Goal: Task Accomplishment & Management: Complete application form

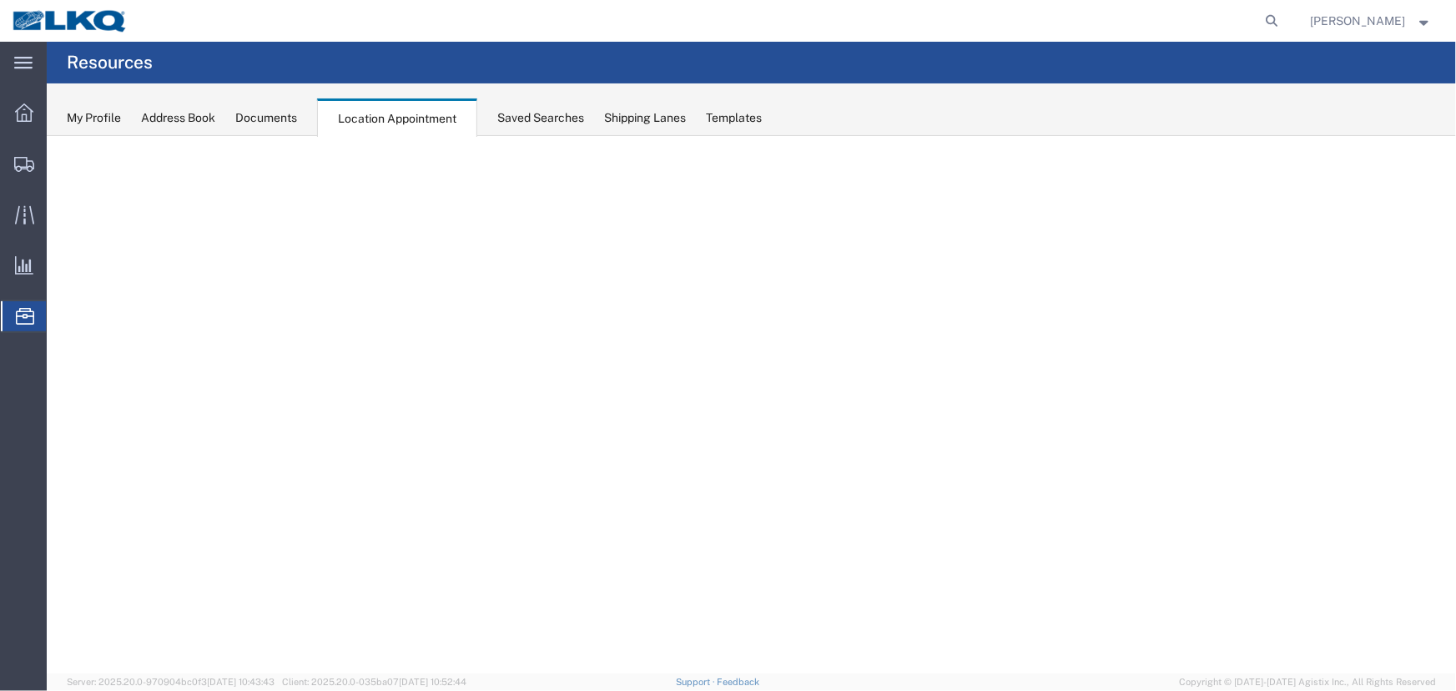
select select "27634"
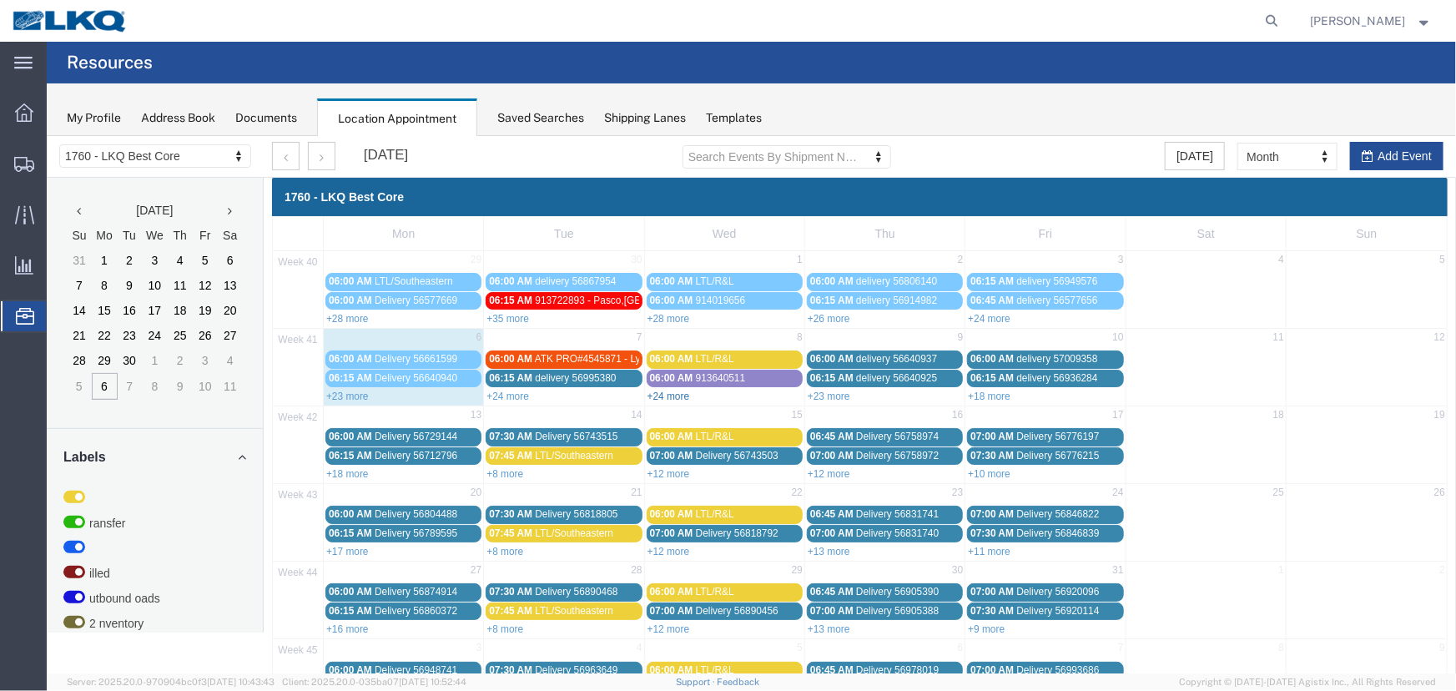
click at [669, 393] on link "+24 more" at bounding box center [668, 396] width 43 height 12
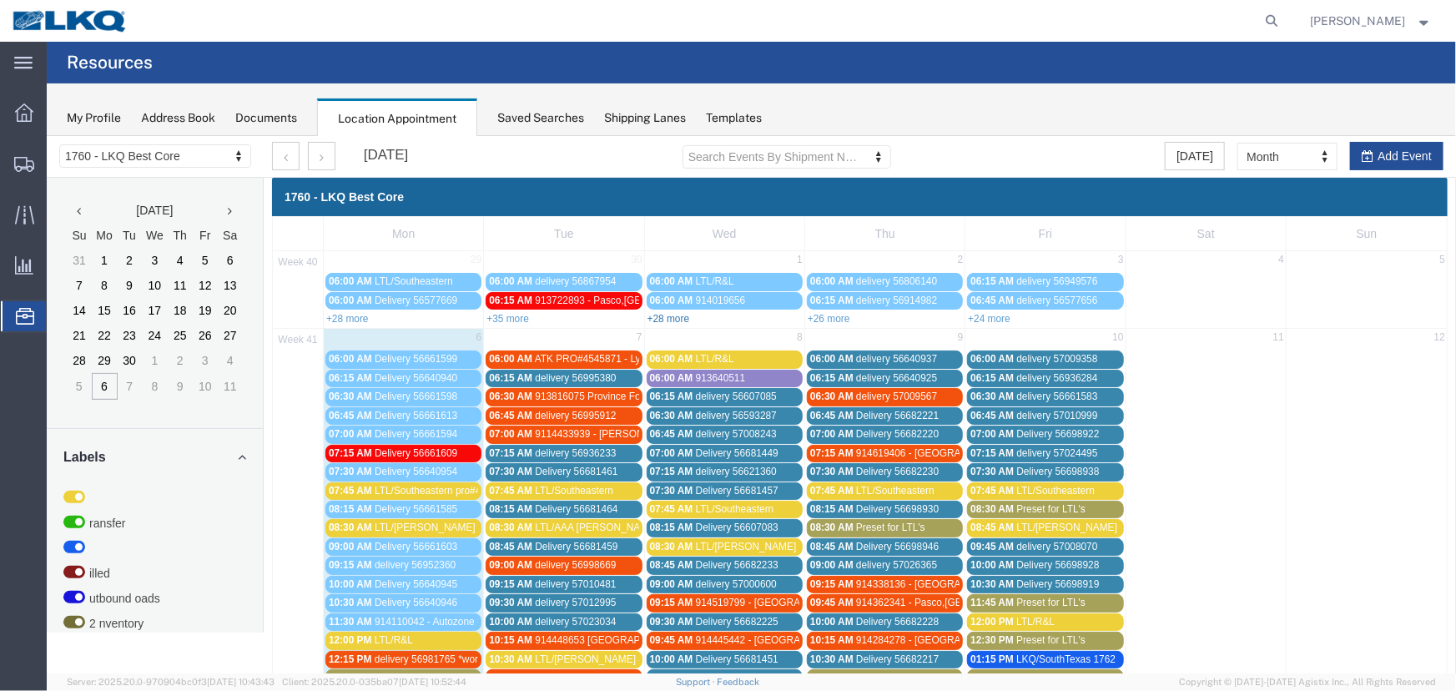
click at [667, 317] on link "+28 more" at bounding box center [668, 318] width 43 height 12
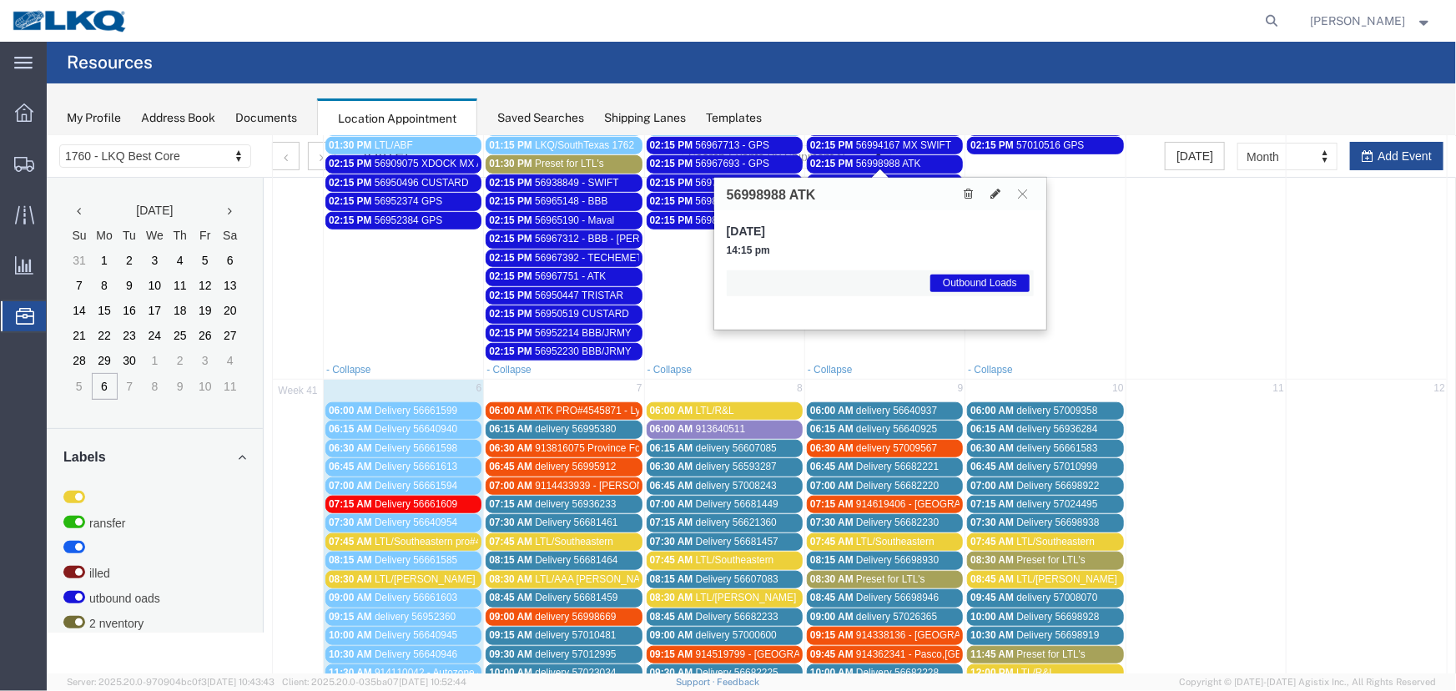
scroll to position [607, 0]
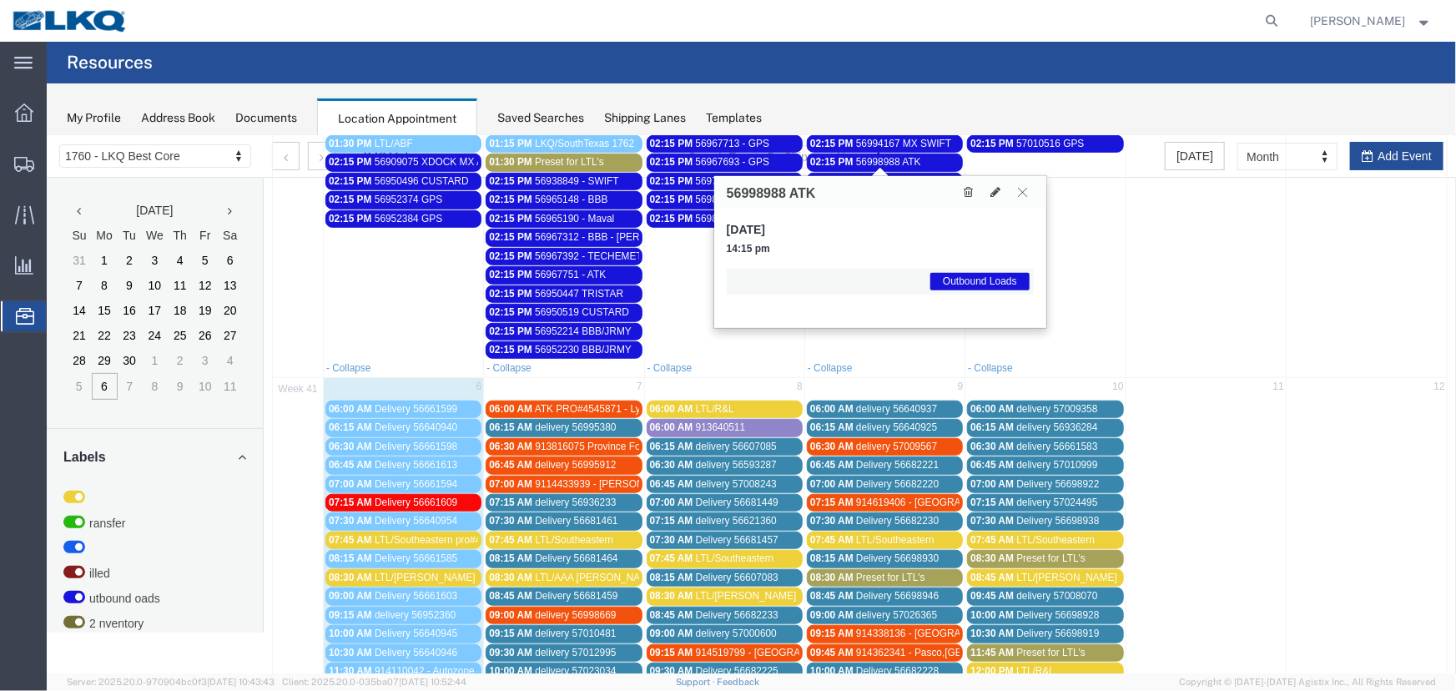
click at [1024, 191] on icon at bounding box center [1021, 191] width 9 height 10
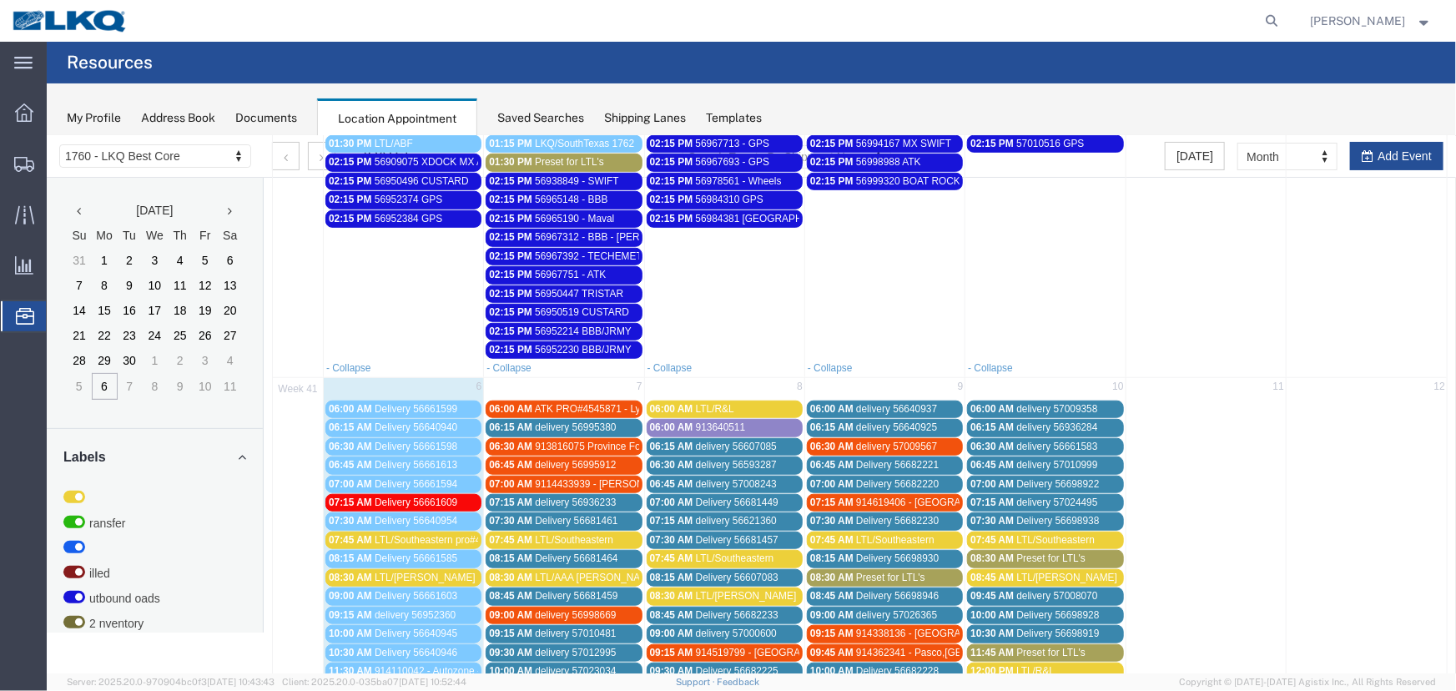
click at [606, 328] on span "56952214 BBB/JRMY" at bounding box center [582, 331] width 97 height 12
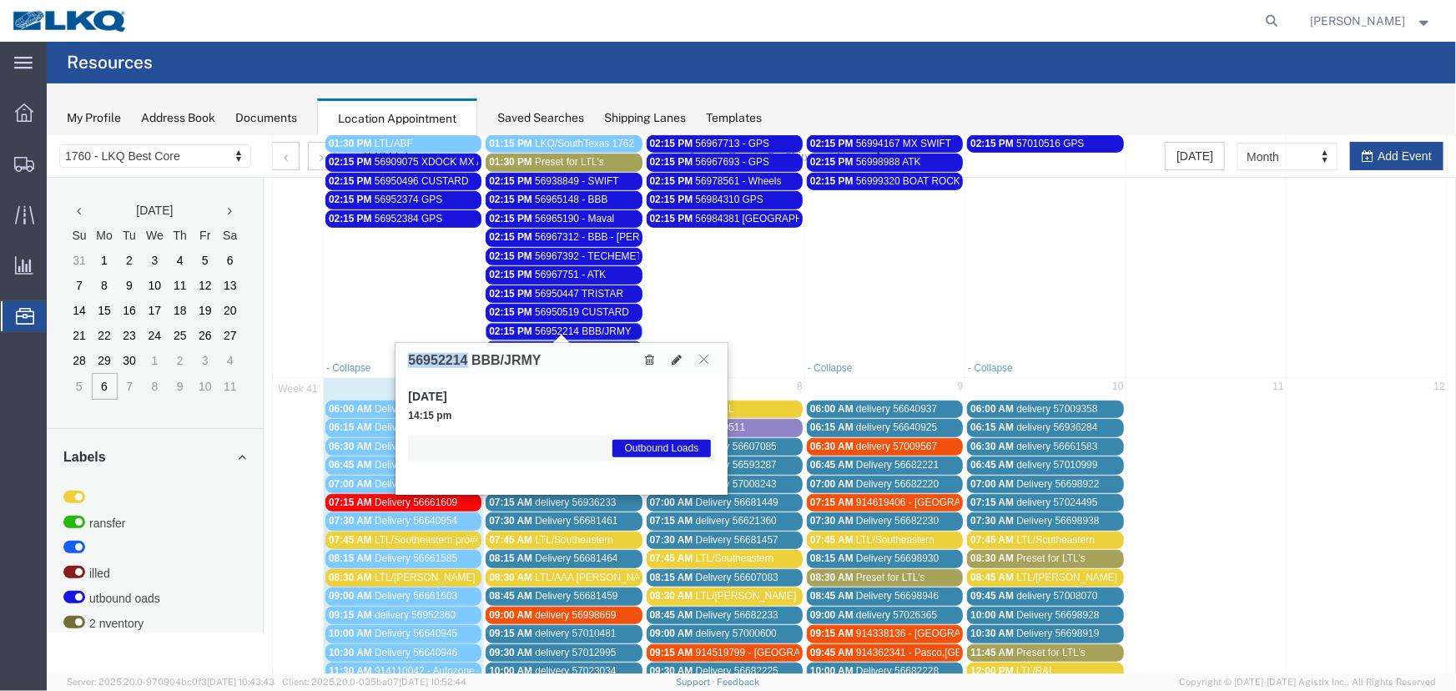
drag, startPoint x: 467, startPoint y: 356, endPoint x: 404, endPoint y: 360, distance: 62.7
click at [404, 360] on div "56952214 BBB/JRMY" at bounding box center [561, 358] width 332 height 33
copy h3 "56952214"
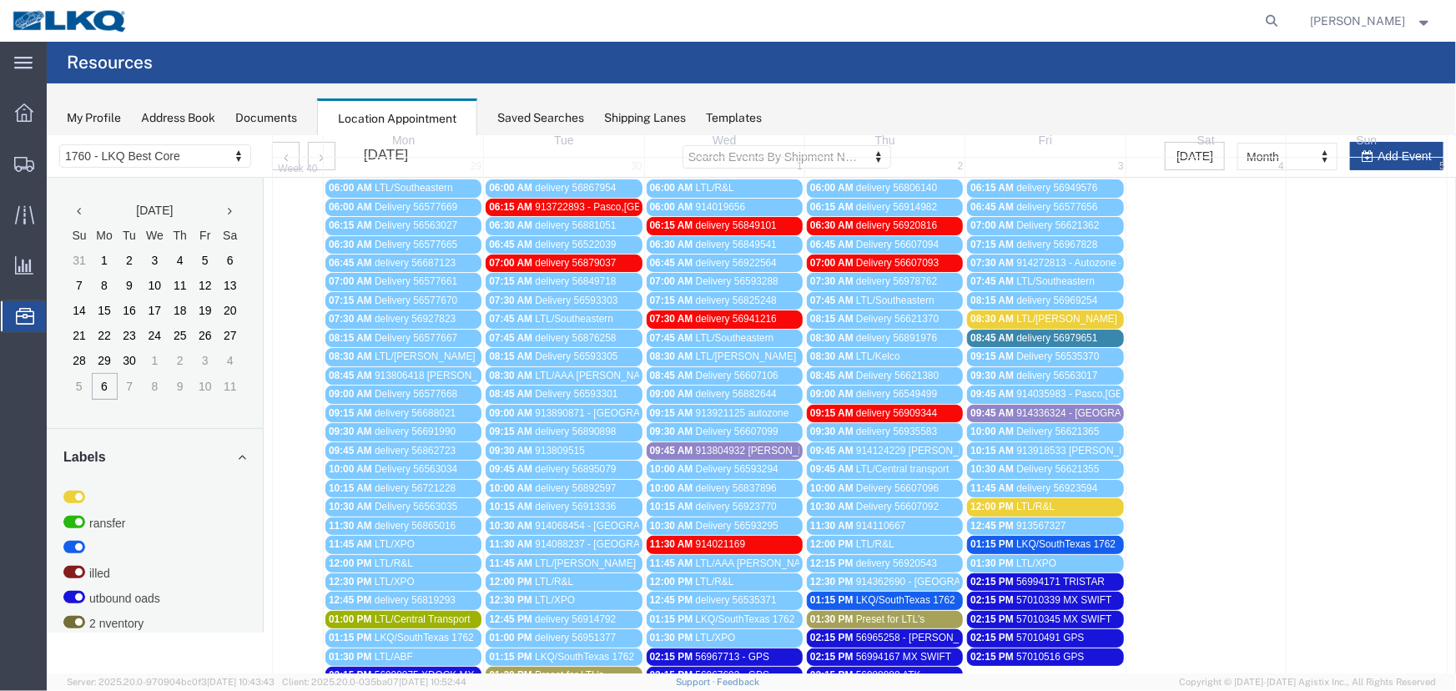
scroll to position [0, 0]
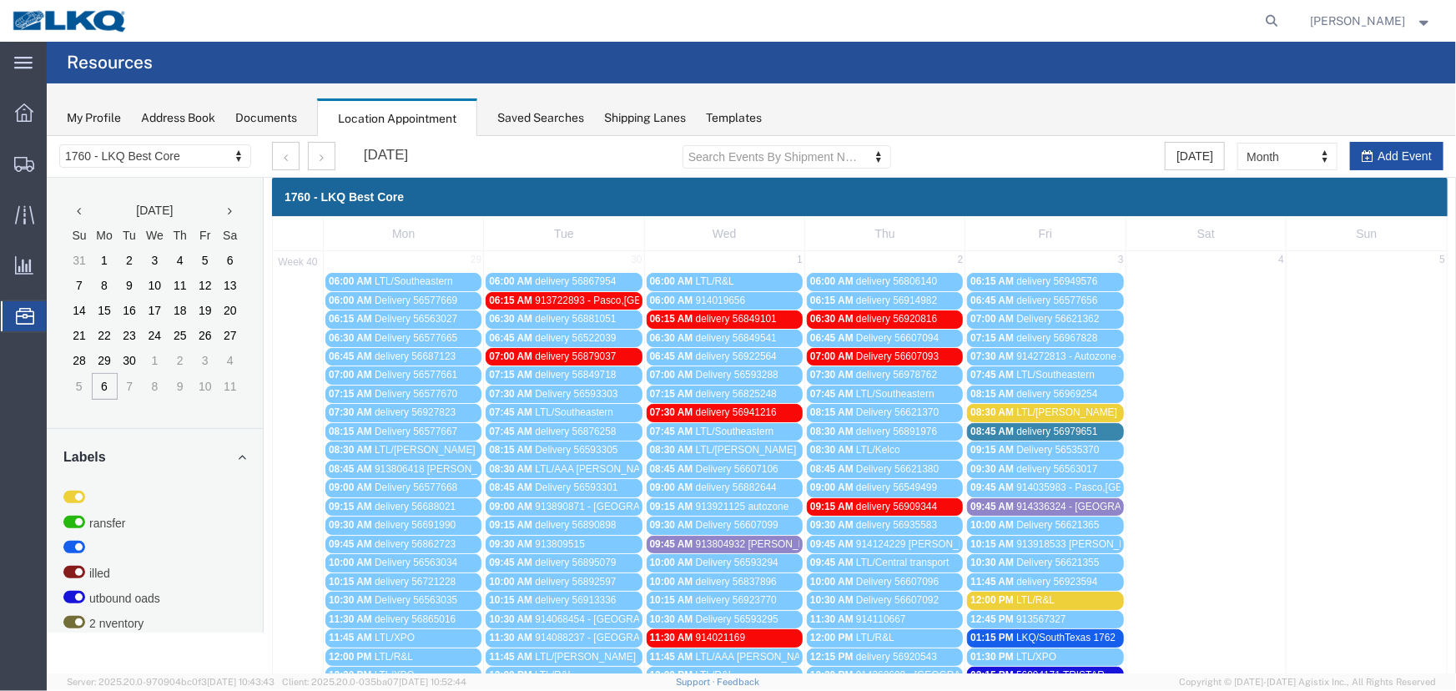
drag, startPoint x: 1376, startPoint y: 161, endPoint x: 1039, endPoint y: 183, distance: 337.9
click at [1376, 161] on button "Add Event" at bounding box center [1395, 155] width 93 height 28
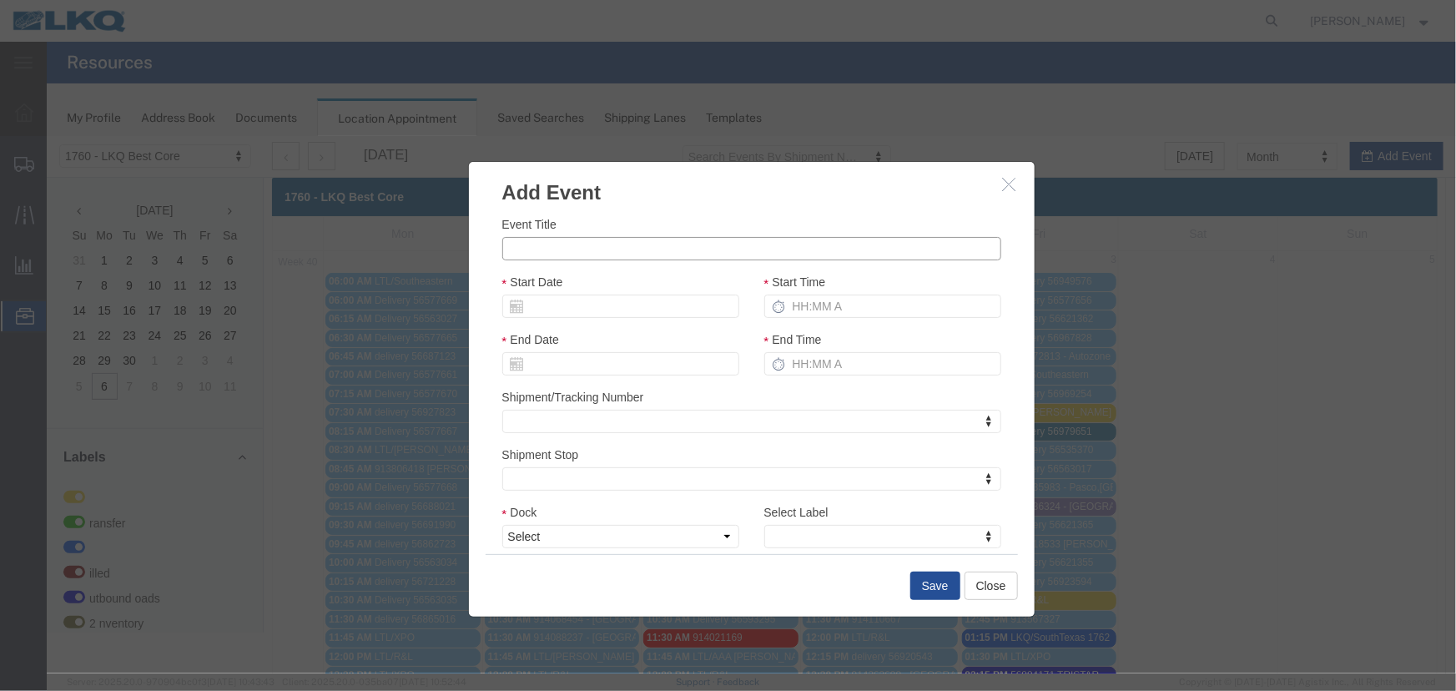
click at [554, 240] on input "Event Title" at bounding box center [751, 247] width 499 height 23
paste input "57038626"
type input "57038626 - BBB"
click at [911, 260] on div "Event Title 57038626 - BBB Start Date Start Time End Date End Time Shipment/Tra…" at bounding box center [751, 417] width 499 height 407
click at [653, 308] on input "Start Date" at bounding box center [620, 305] width 237 height 23
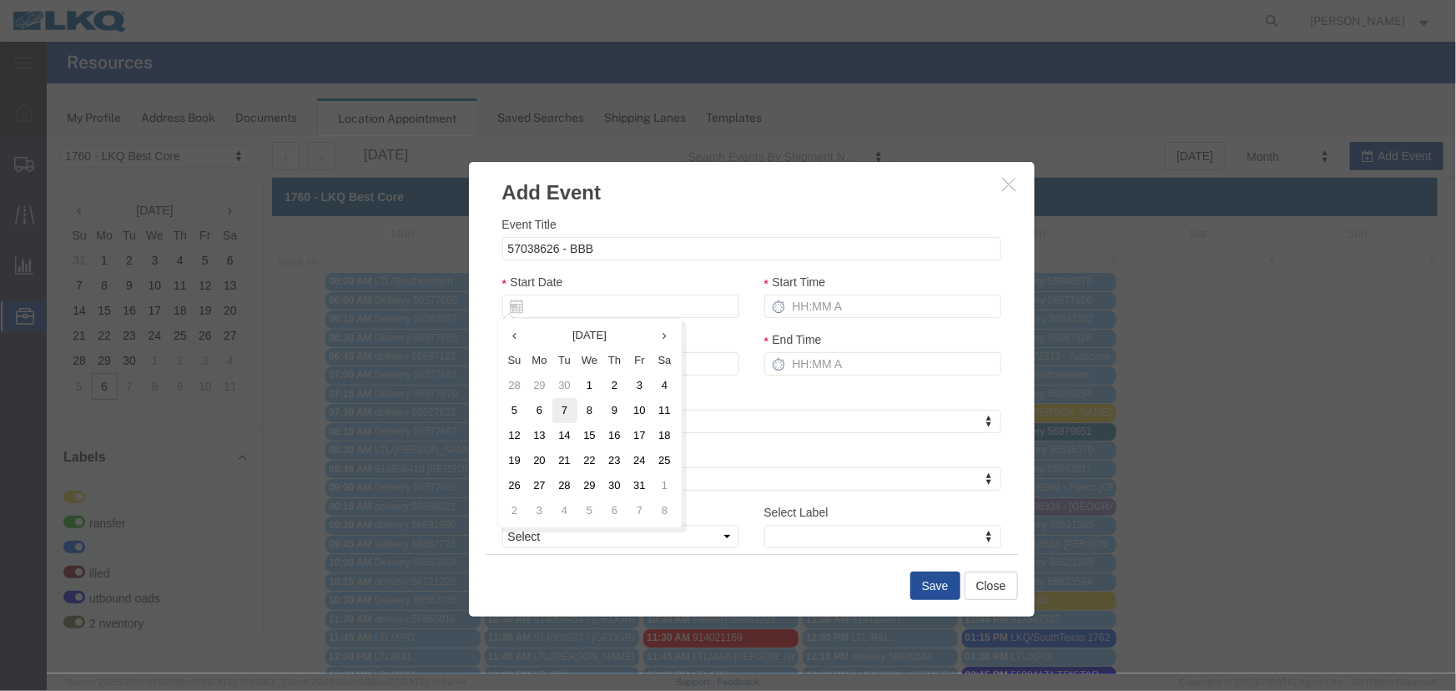
click at [558, 402] on td "7" at bounding box center [564, 409] width 25 height 25
click at [804, 308] on input "Start Time" at bounding box center [882, 305] width 237 height 23
type input "215p"
click at [661, 541] on select "Select 1760 - LKQ Best Core 1760 - Outbound Loads" at bounding box center [620, 535] width 237 height 23
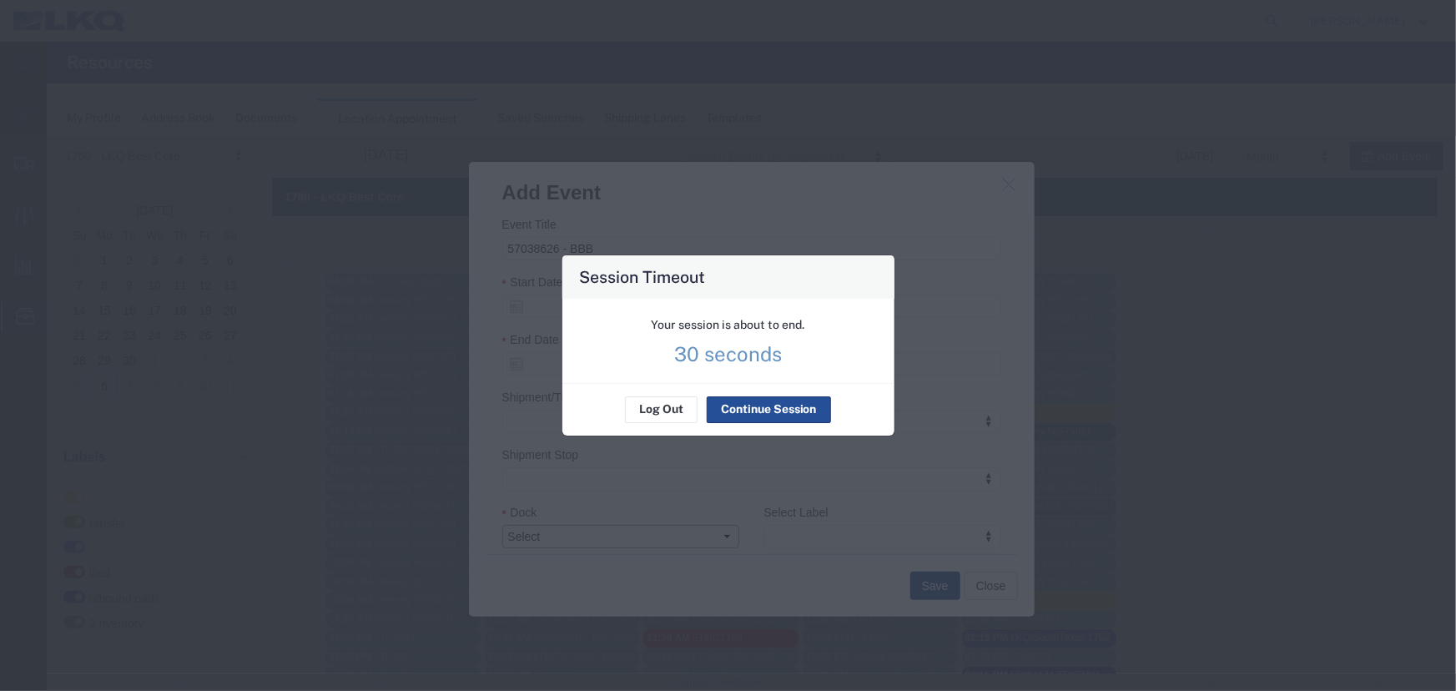
select select "1"
click at [502, 524] on select "Select 1760 - LKQ Best Core 1760 - Outbound Loads" at bounding box center [620, 535] width 237 height 23
click at [742, 408] on button "Continue Session" at bounding box center [769, 409] width 124 height 27
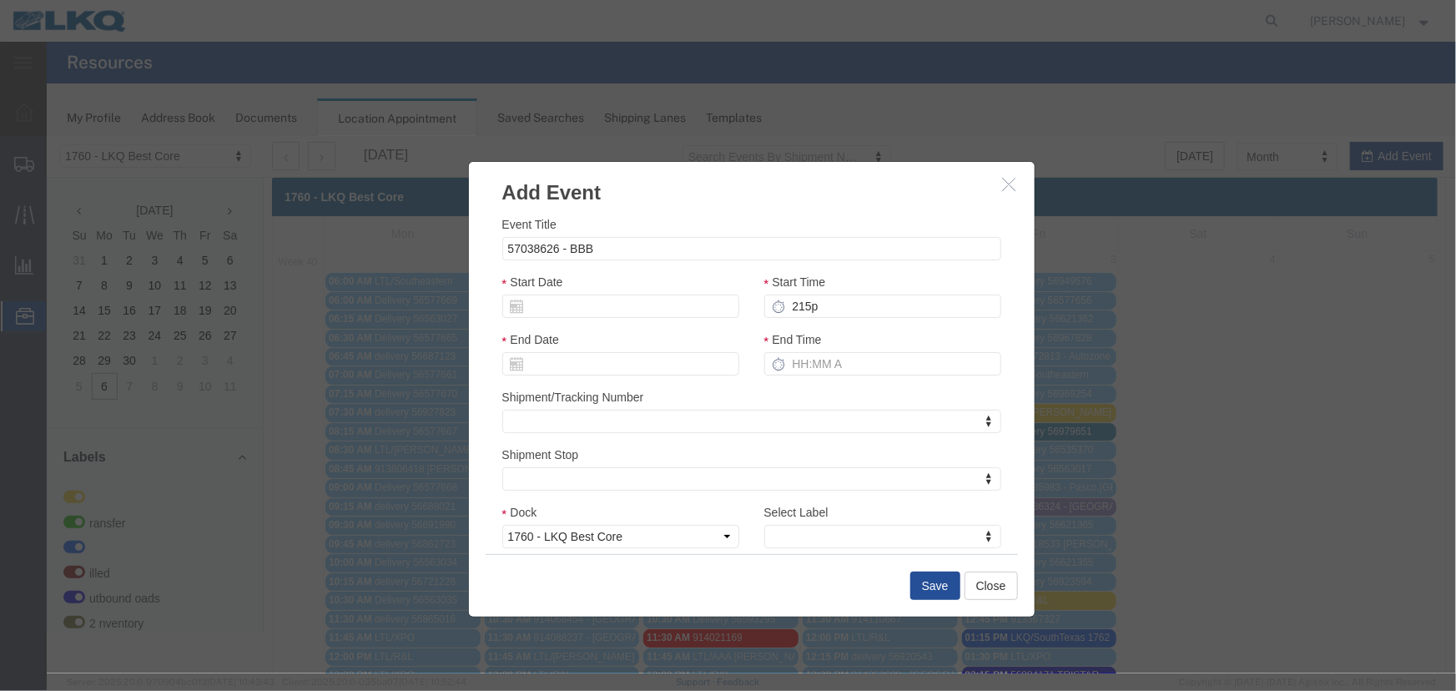
click at [865, 548] on div "Select Label Select Label Select Label LTL Transfer LKQ Billed Outbound Loads Y…" at bounding box center [882, 531] width 262 height 58
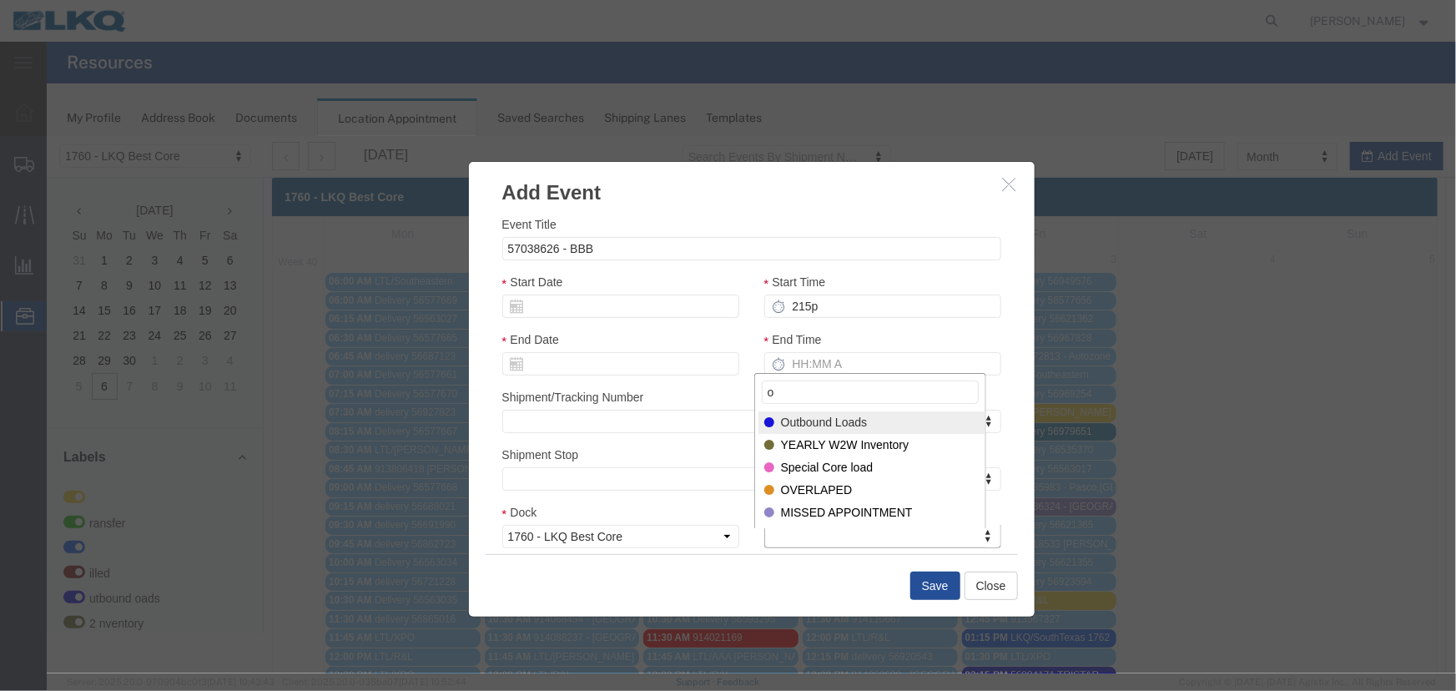
type input "o"
select select "80"
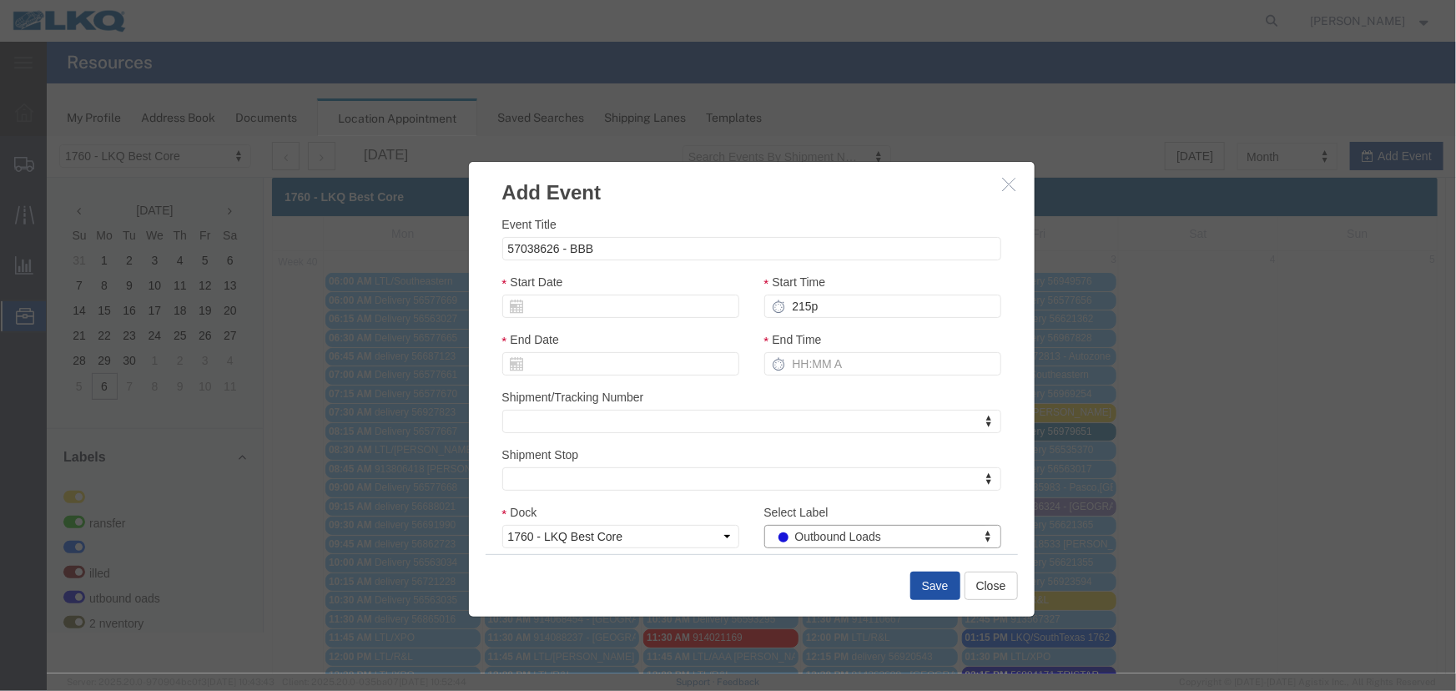
click at [922, 580] on button "Save" at bounding box center [935, 585] width 50 height 28
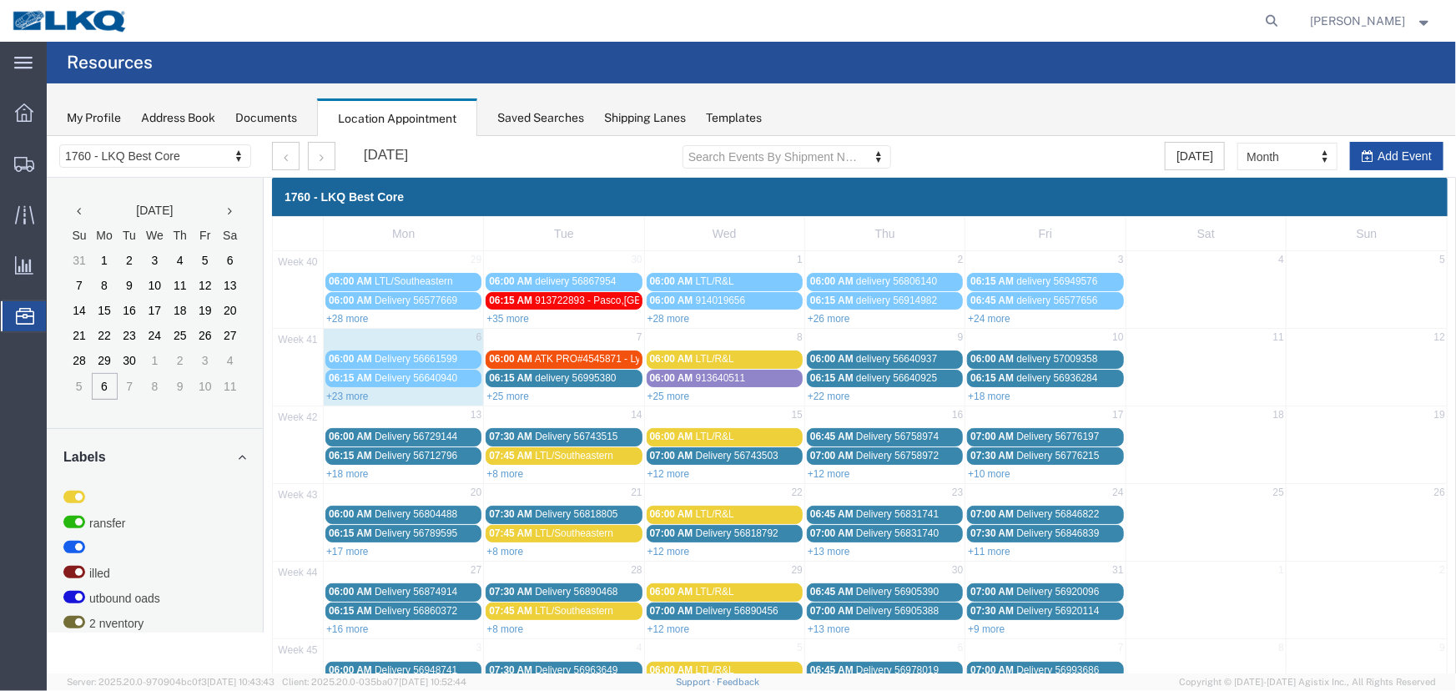
drag, startPoint x: 1415, startPoint y: 300, endPoint x: 1369, endPoint y: 164, distance: 143.8
click at [1369, 164] on button "Add Event" at bounding box center [1395, 155] width 93 height 28
select select
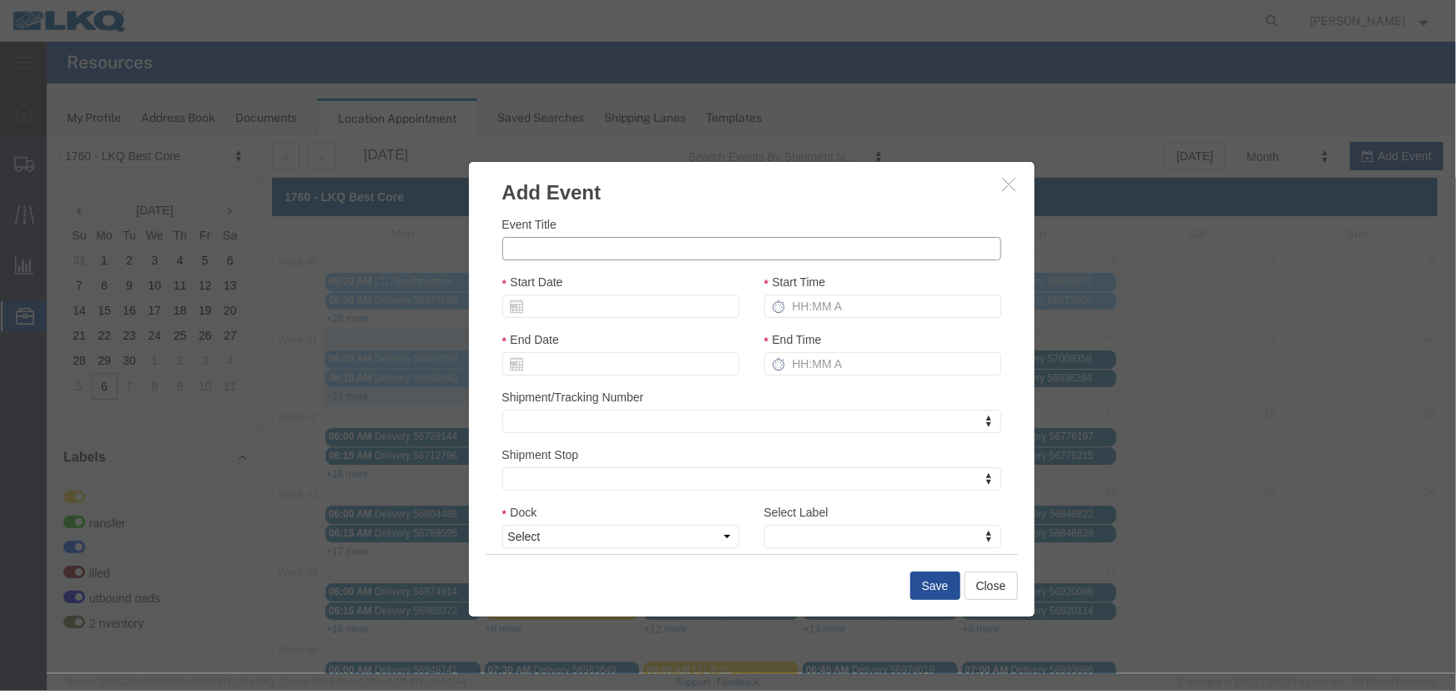
click at [551, 250] on input "Event Title" at bounding box center [751, 247] width 499 height 23
type input "57035622 - BBB"
drag, startPoint x: 884, startPoint y: 351, endPoint x: 776, endPoint y: 348, distance: 107.7
click at [884, 351] on input "End Time" at bounding box center [882, 362] width 237 height 23
click at [610, 307] on input "Start Date" at bounding box center [620, 305] width 237 height 23
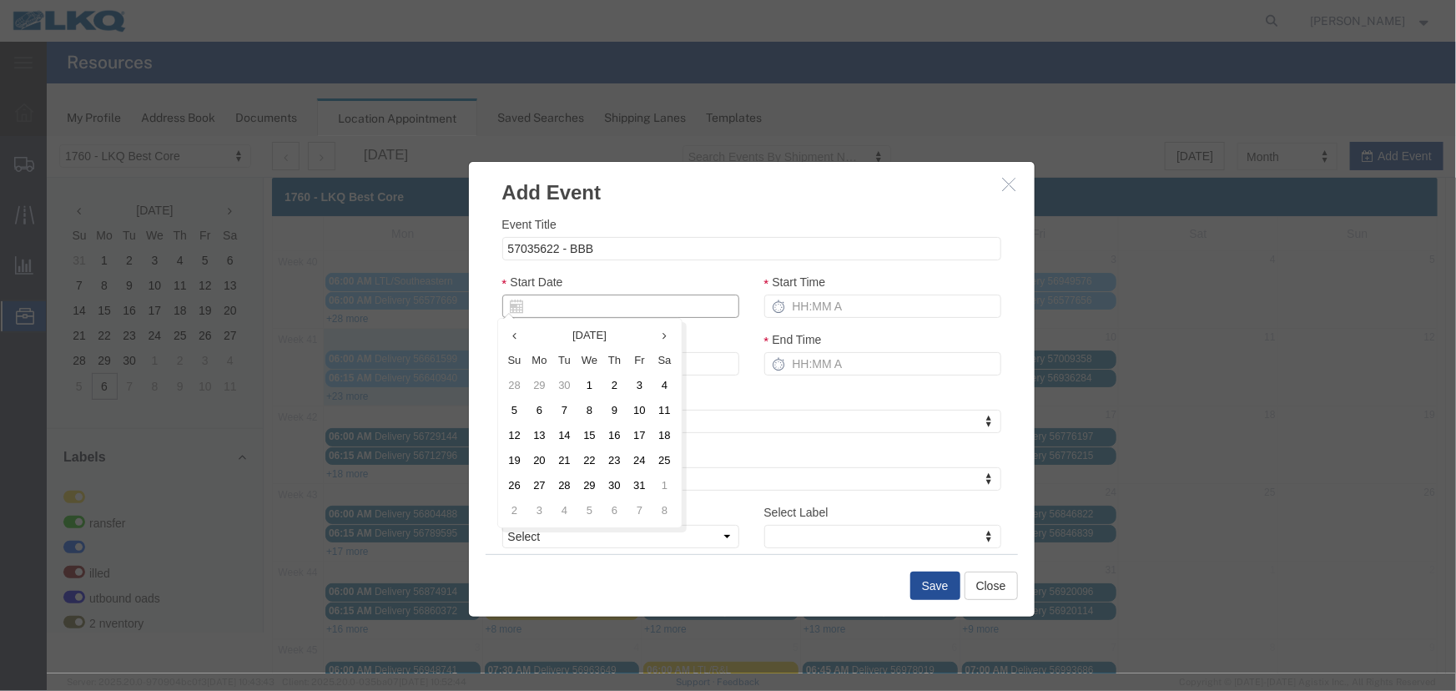
type input "[DATE]"
click at [829, 299] on input "Start Time" at bounding box center [882, 305] width 237 height 23
type input "215p"
click at [556, 540] on select "Select 1760 - LKQ Best Core 1760 - Outbound Loads" at bounding box center [620, 535] width 237 height 23
select select "1"
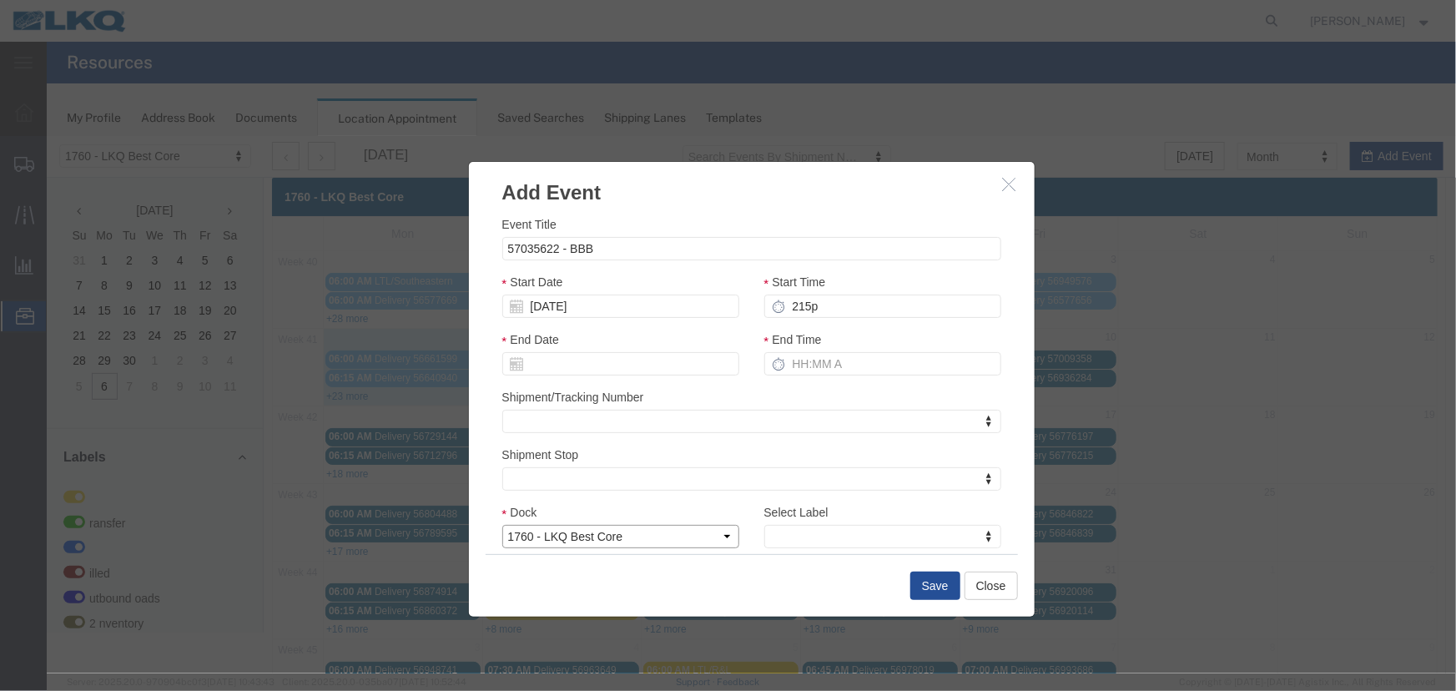
click at [502, 524] on select "Select 1760 - LKQ Best Core 1760 - Outbound Loads" at bounding box center [620, 535] width 237 height 23
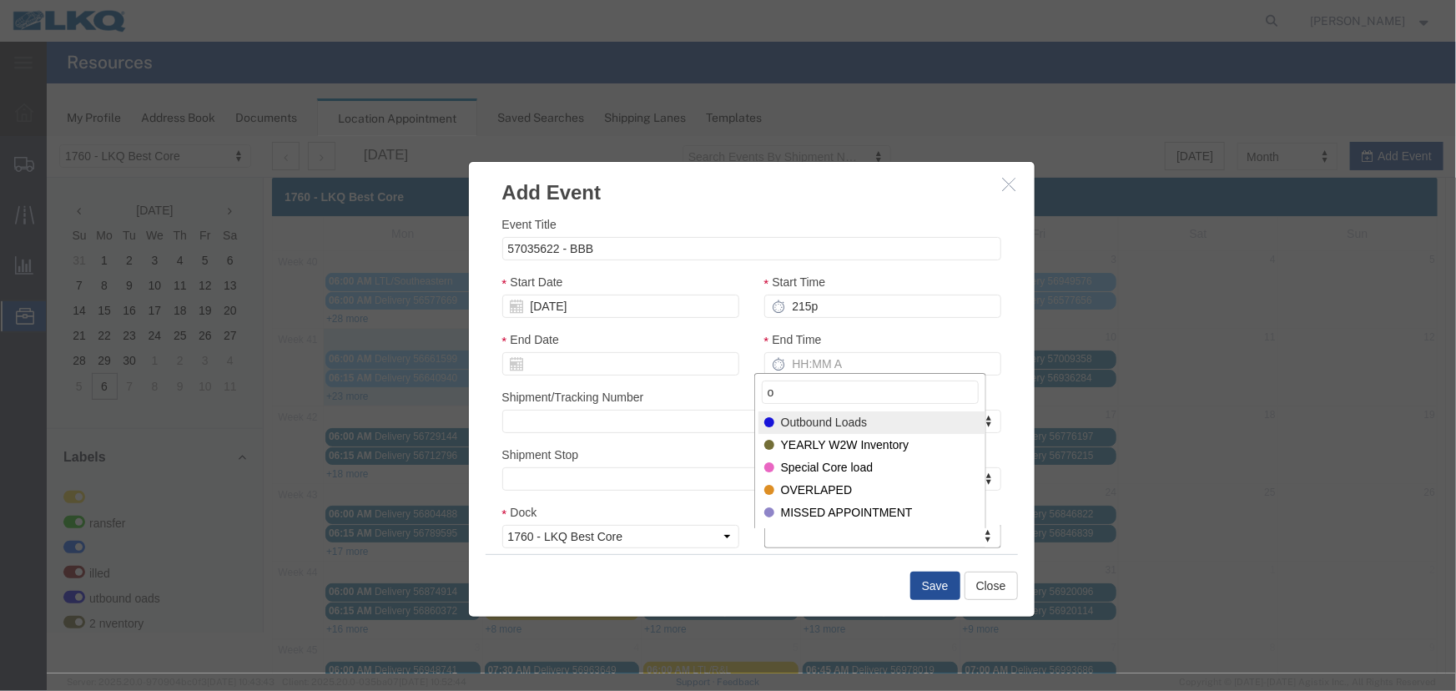
type input "o"
select select "80"
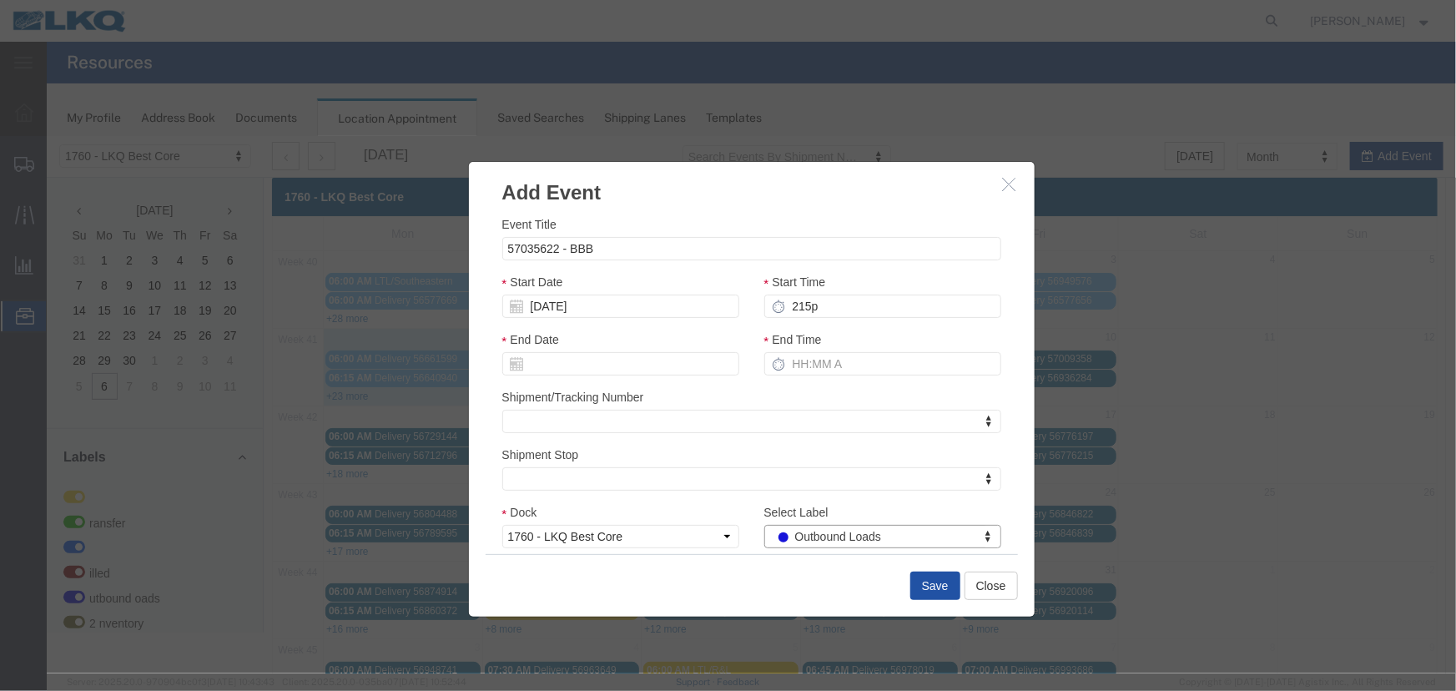
click at [926, 584] on button "Save" at bounding box center [935, 585] width 50 height 28
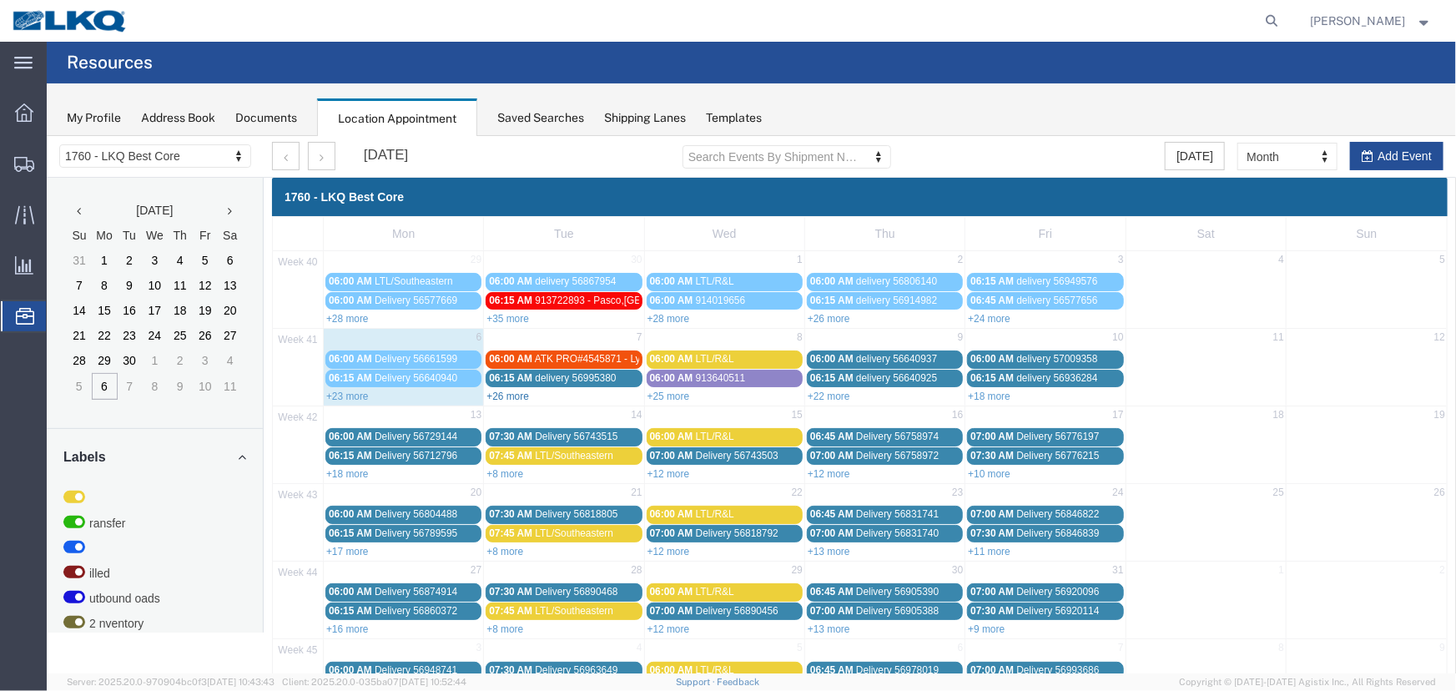
click at [501, 393] on link "+26 more" at bounding box center [507, 396] width 43 height 12
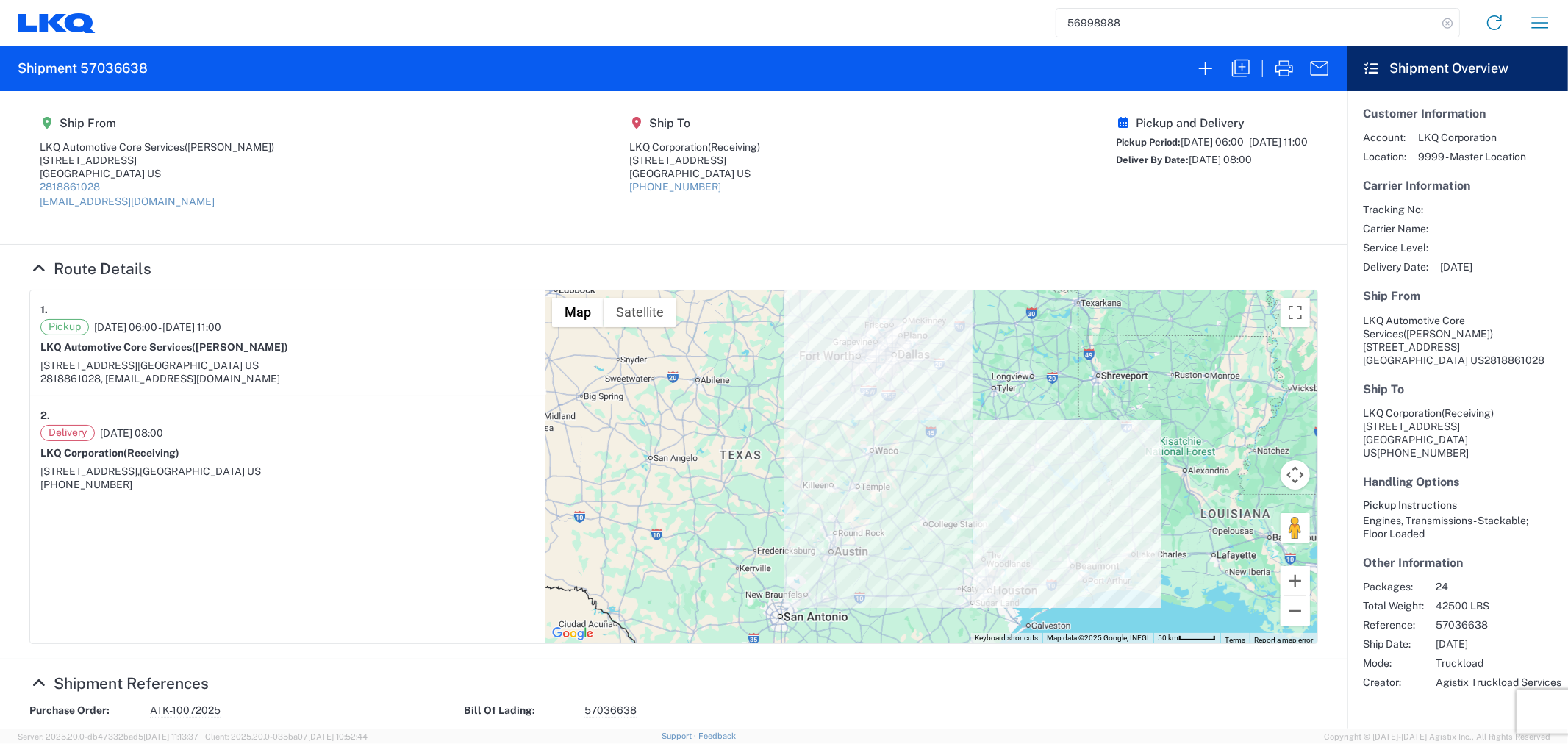
drag, startPoint x: 1444, startPoint y: 30, endPoint x: 1446, endPoint y: 17, distance: 13.2
click at [1446, 17] on icon at bounding box center [1447, 23] width 20 height 20
click at [796, 210] on agx-shipment-main-routing-info "Ship From LKQ Automotive Core Services ([PERSON_NAME]) [STREET_ADDRESS] 2818861…" at bounding box center [673, 167] width 1289 height 123
click at [694, 216] on agx-shipment-stop-overview "Ship To LKQ Corporation (Receiving) [STREET_ADDRESS] [PHONE_NUMBER]" at bounding box center [695, 167] width 131 height 103
click at [472, 230] on section "Ship From LKQ Automotive Core Services ([PERSON_NAME]) [STREET_ADDRESS] 2818861…" at bounding box center [674, 167] width 1348 height 153
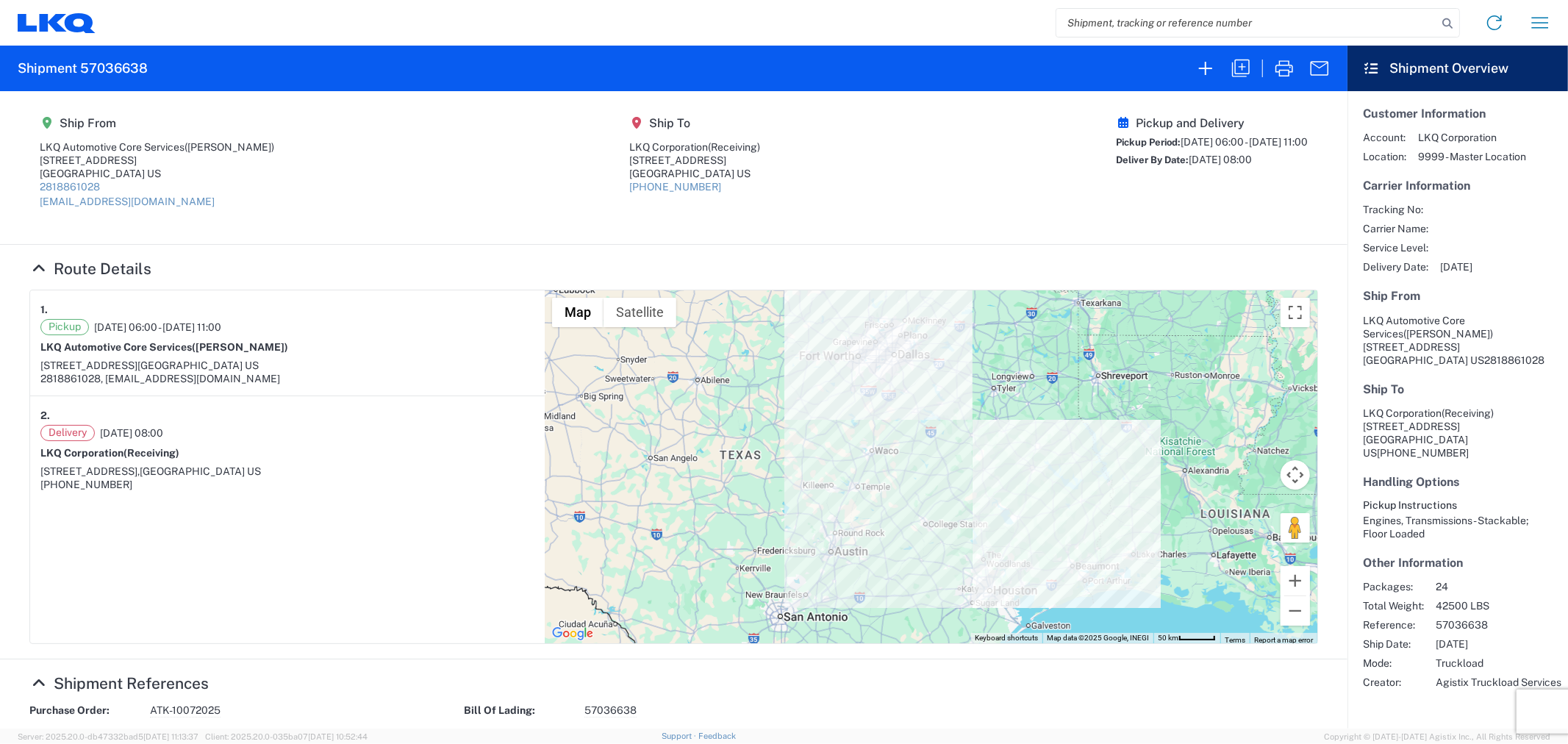
click at [1158, 26] on input "search" at bounding box center [1246, 23] width 381 height 28
paste input "56952214"
type input "56952214"
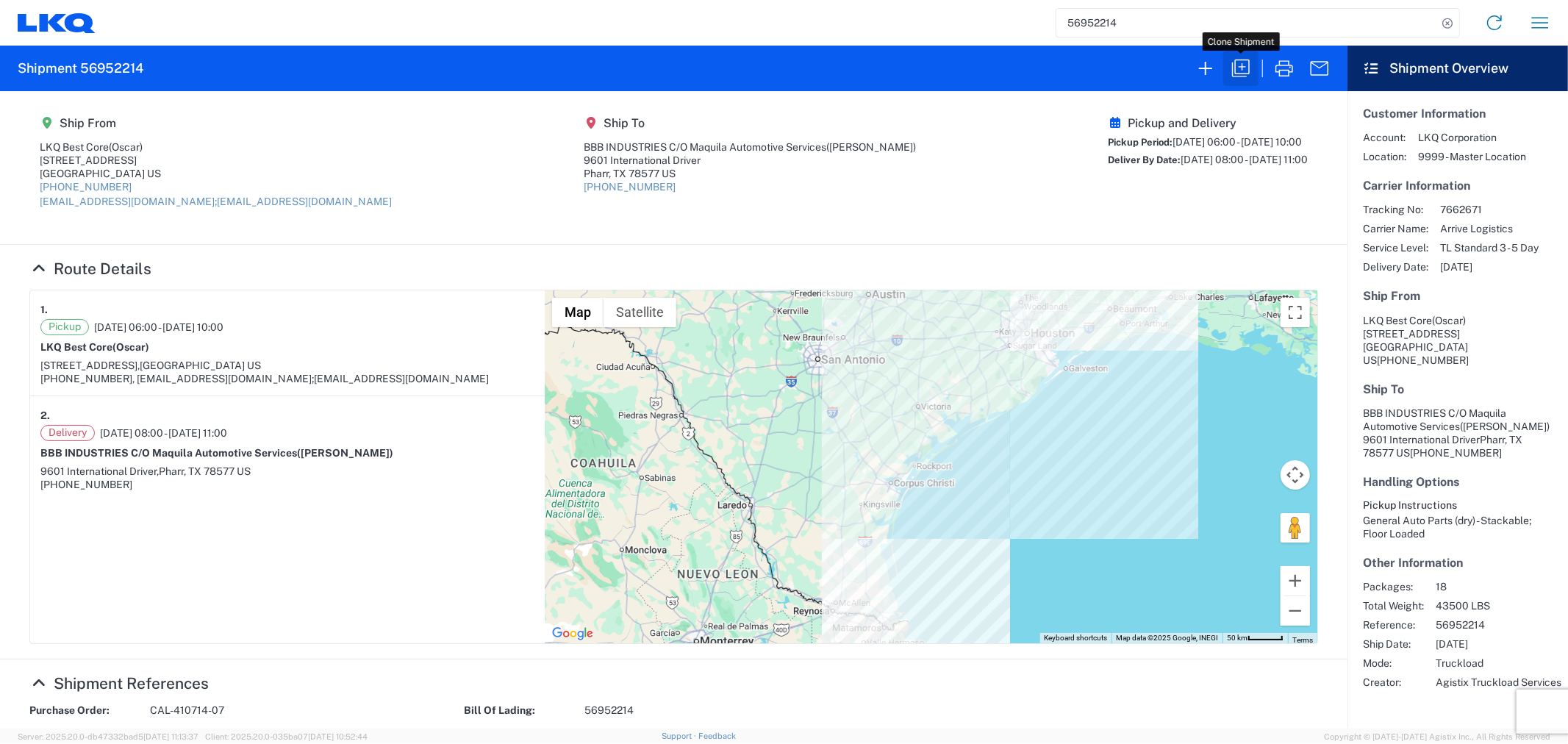
click at [1244, 70] on icon "button" at bounding box center [1240, 68] width 24 height 24
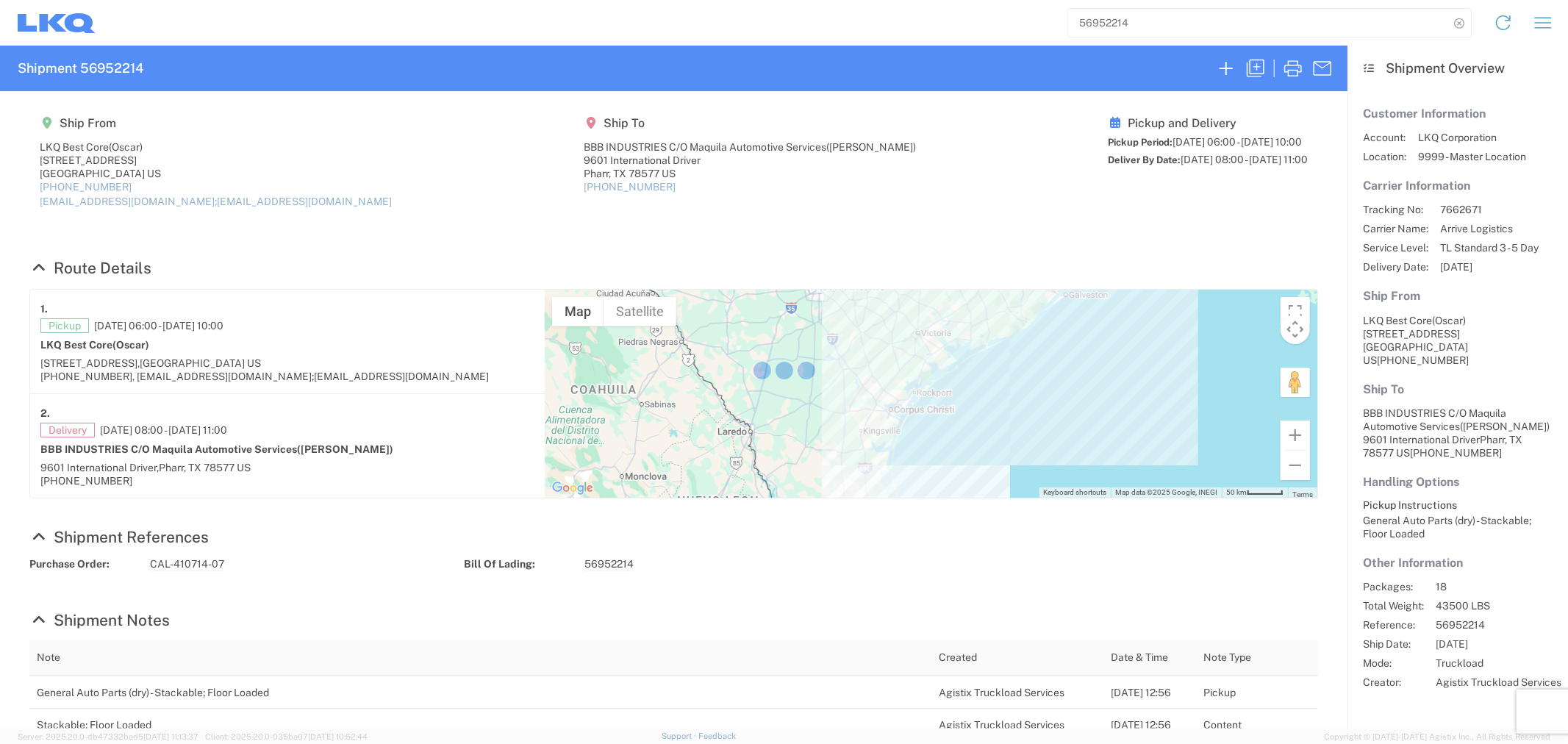
select select "STDV"
select select "FULL"
select select "US"
select select "LBS"
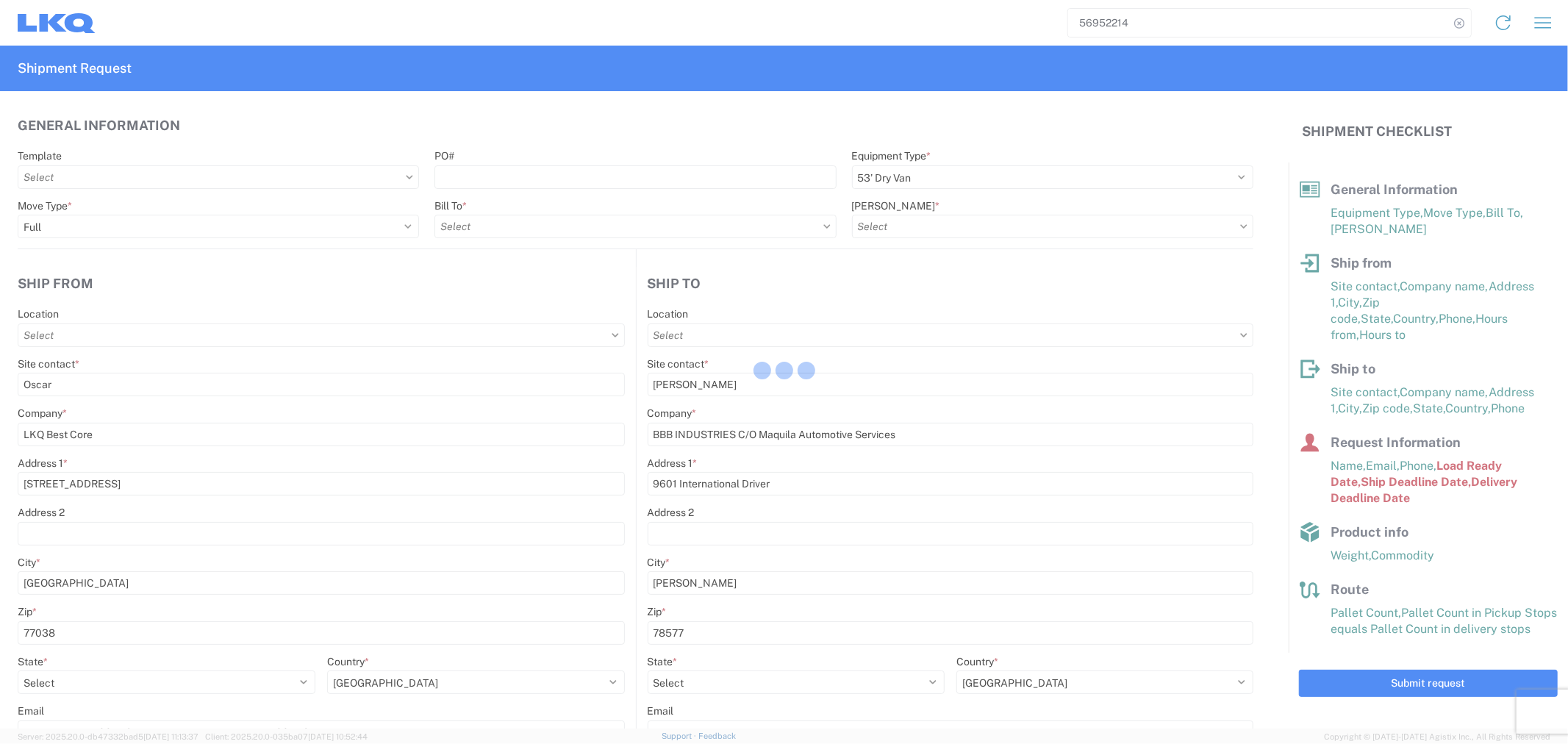
type input "1760 - LKQ Best Core"
type input "1760-6300-66000-0000 - 1760 Freight Out"
type input "1760 - LKQ Best Core"
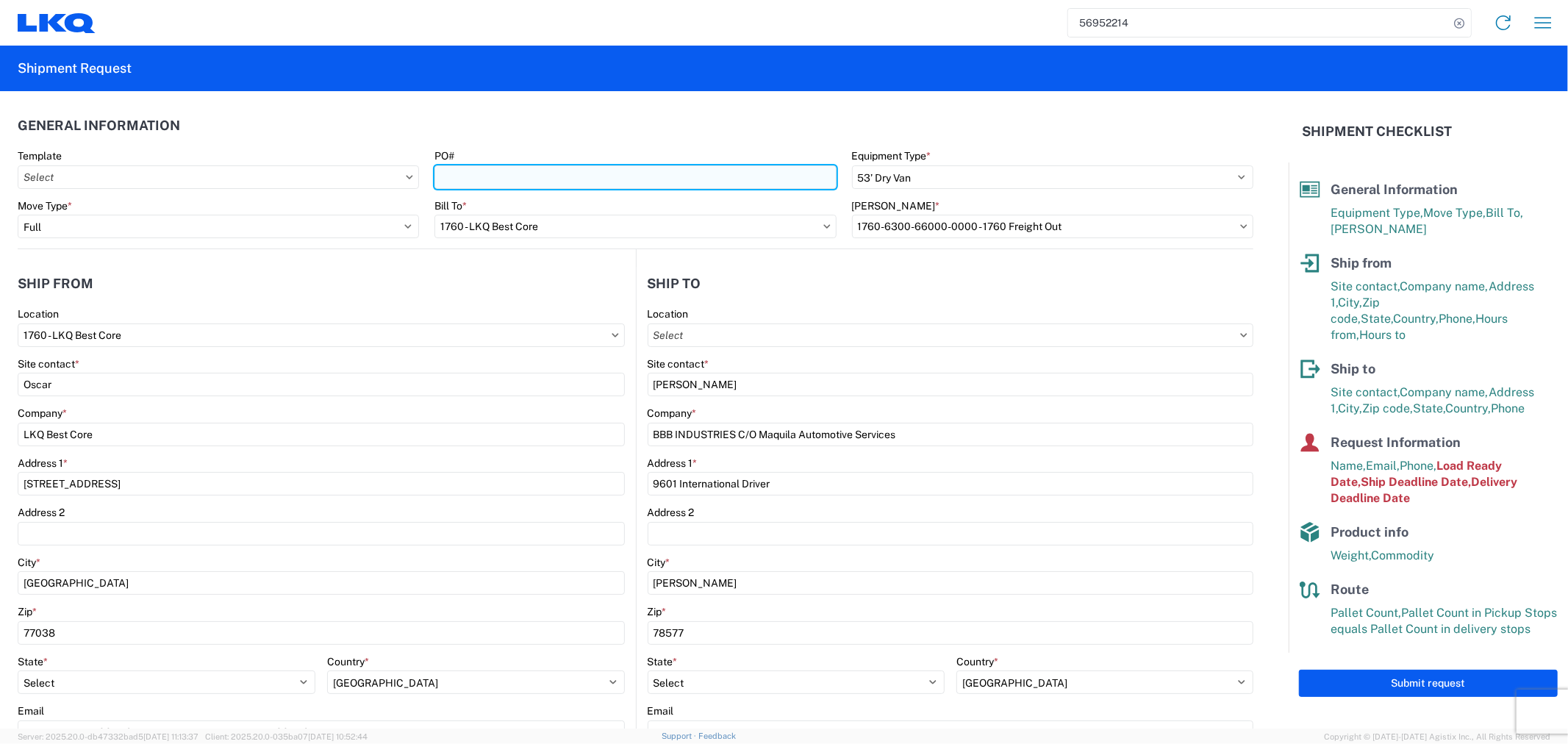
click at [518, 173] on input "PO#" at bounding box center [635, 177] width 402 height 24
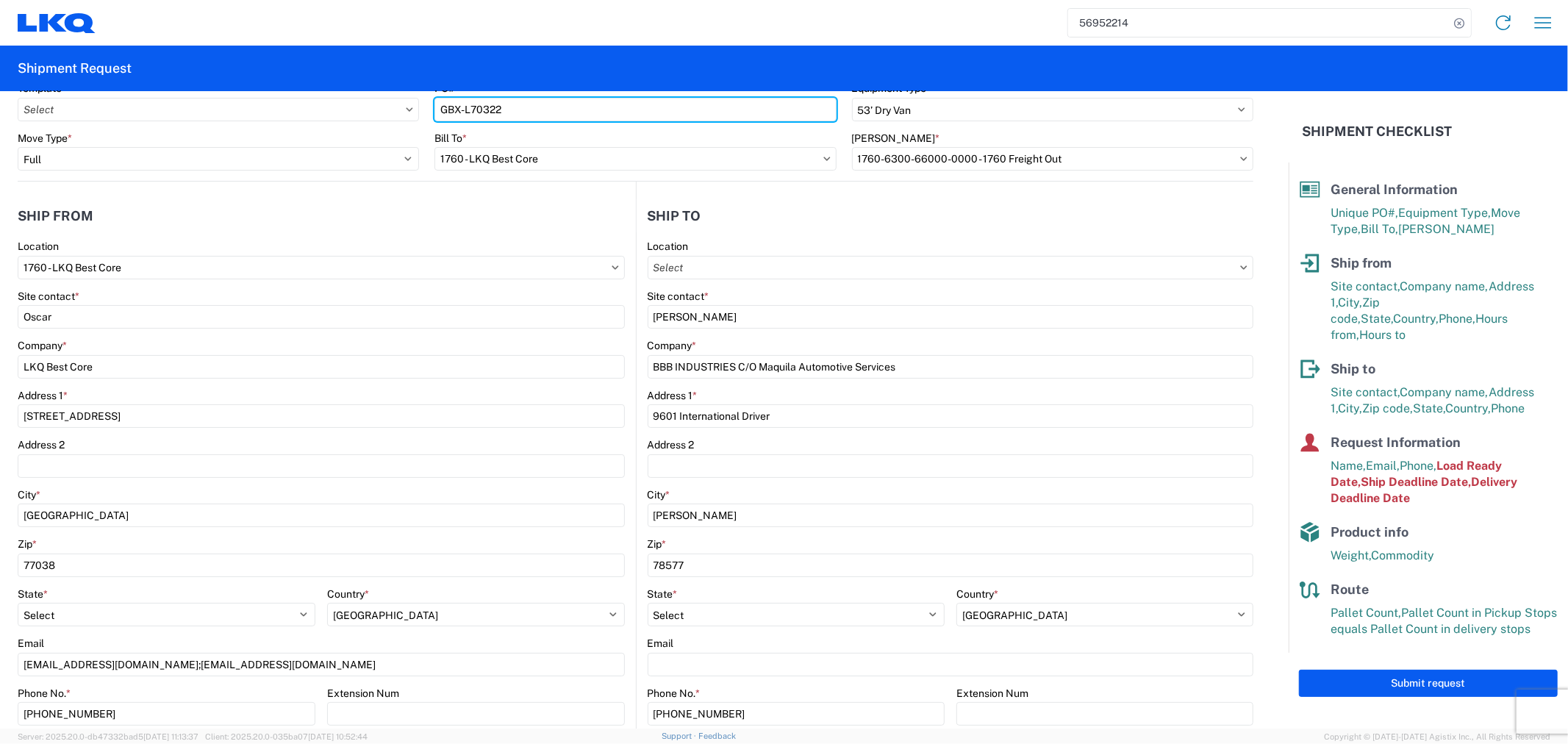
scroll to position [163, 0]
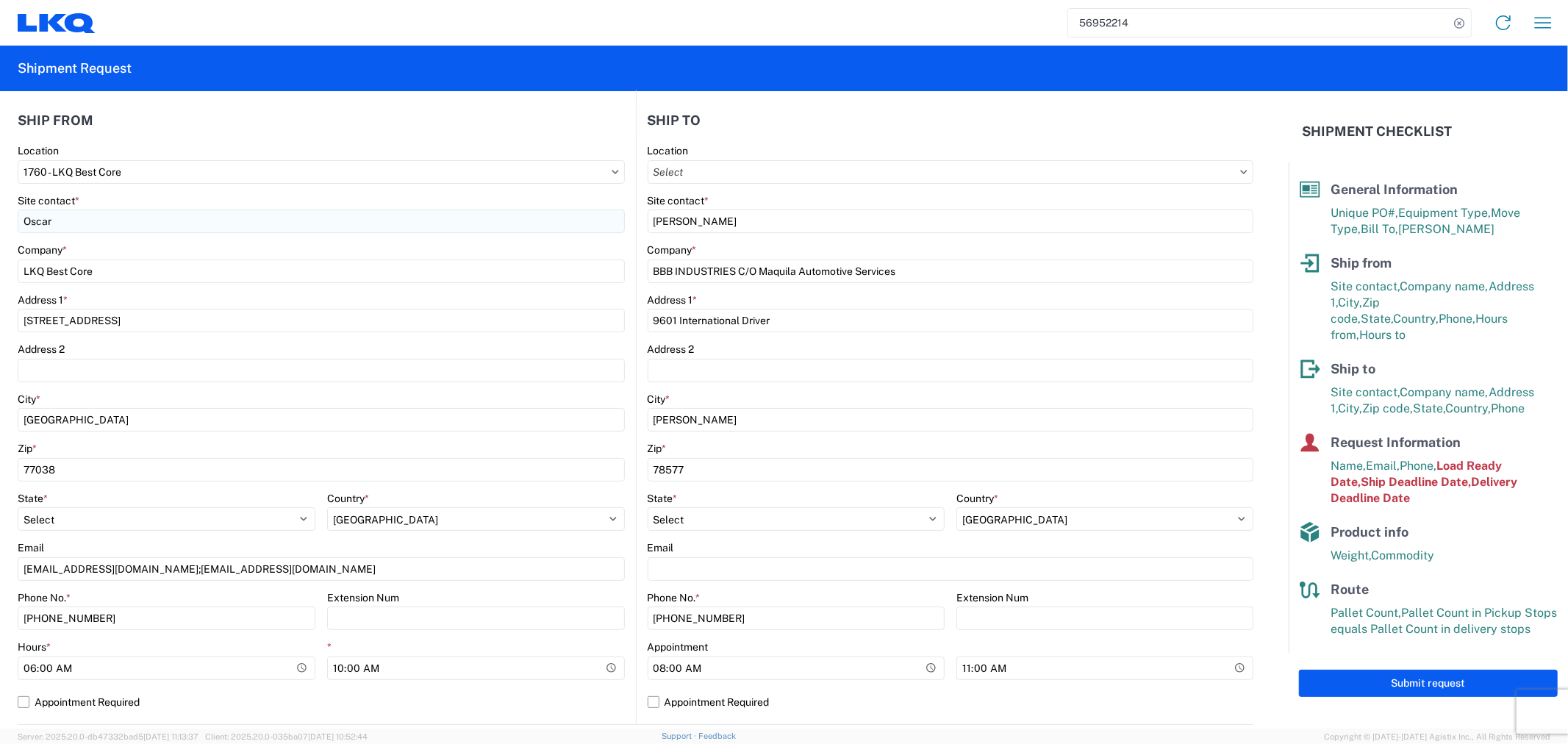
type input "GBX-L70322"
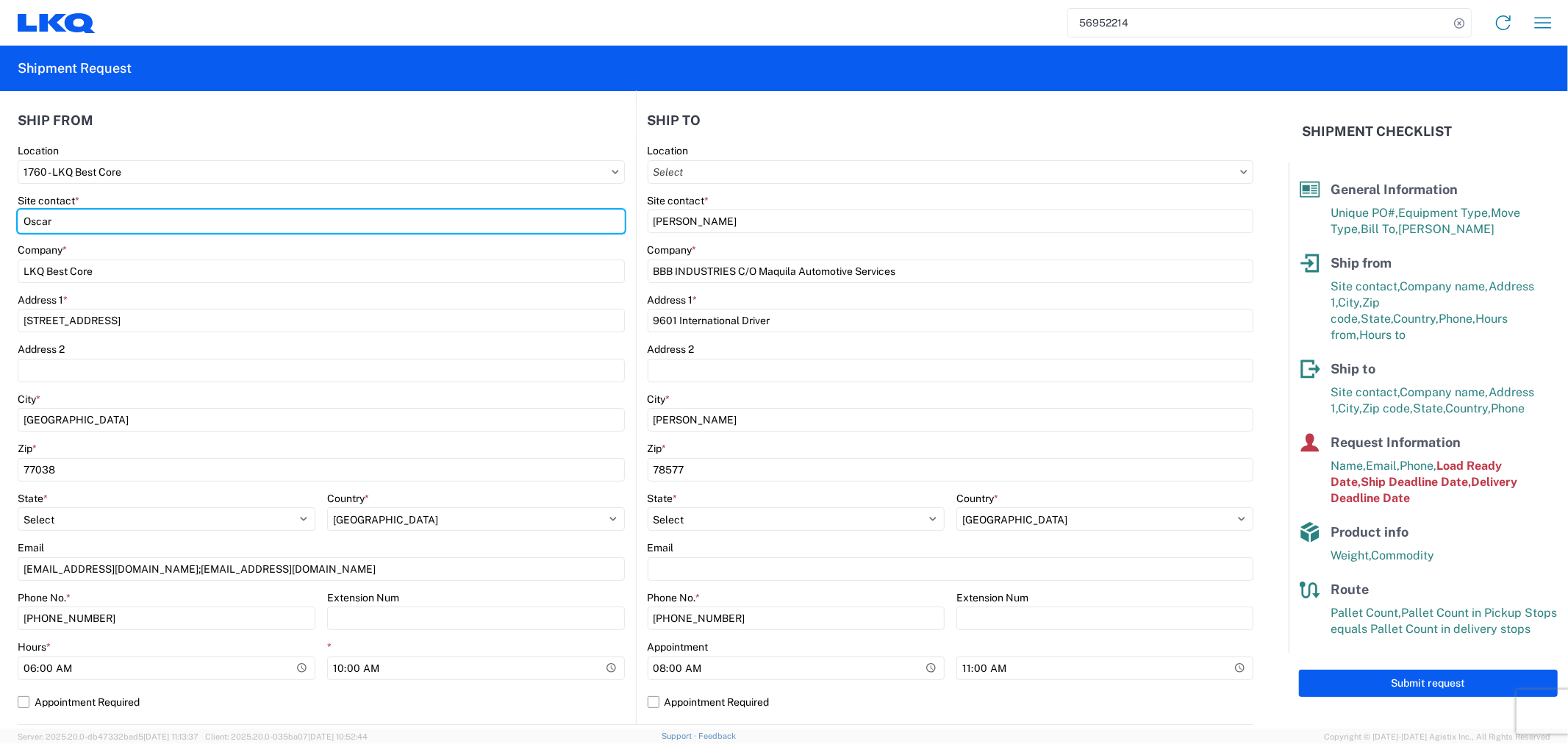
drag, startPoint x: 100, startPoint y: 225, endPoint x: -33, endPoint y: 208, distance: 134.1
click at [0, 208] on html "56952214 Home Shipment request Shipment tracking Shipment Request General Infor…" at bounding box center [784, 372] width 1568 height 744
type input "[PERSON_NAME]"
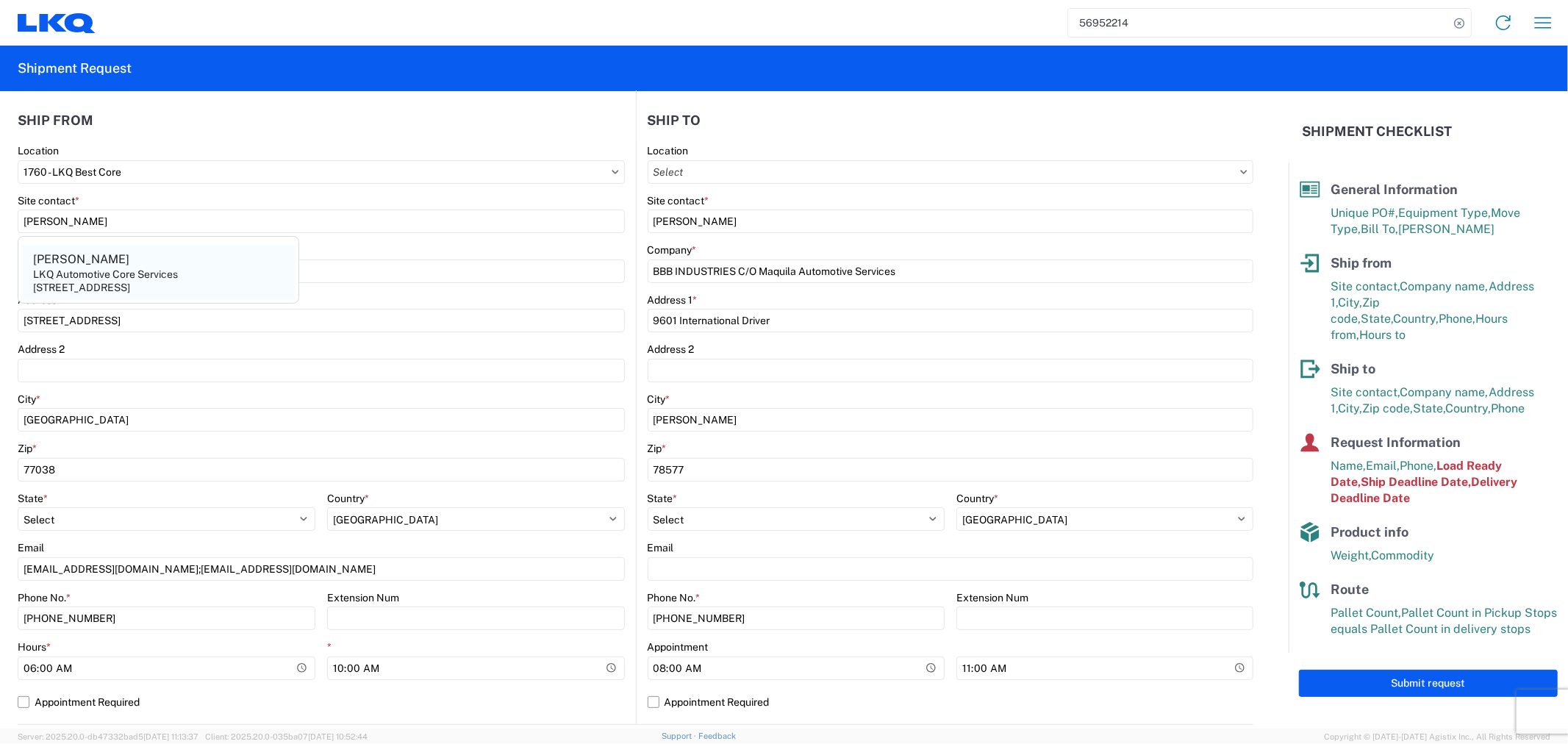
click at [247, 276] on agx-address-suggestion-item "[PERSON_NAME] LKQ Automotive Core Services [STREET_ADDRESS]" at bounding box center [158, 273] width 274 height 55
type input "LKQ Automotive Core Services"
type input "[STREET_ADDRESS]"
select select "[GEOGRAPHIC_DATA]"
type input "[EMAIL_ADDRESS][DOMAIN_NAME]"
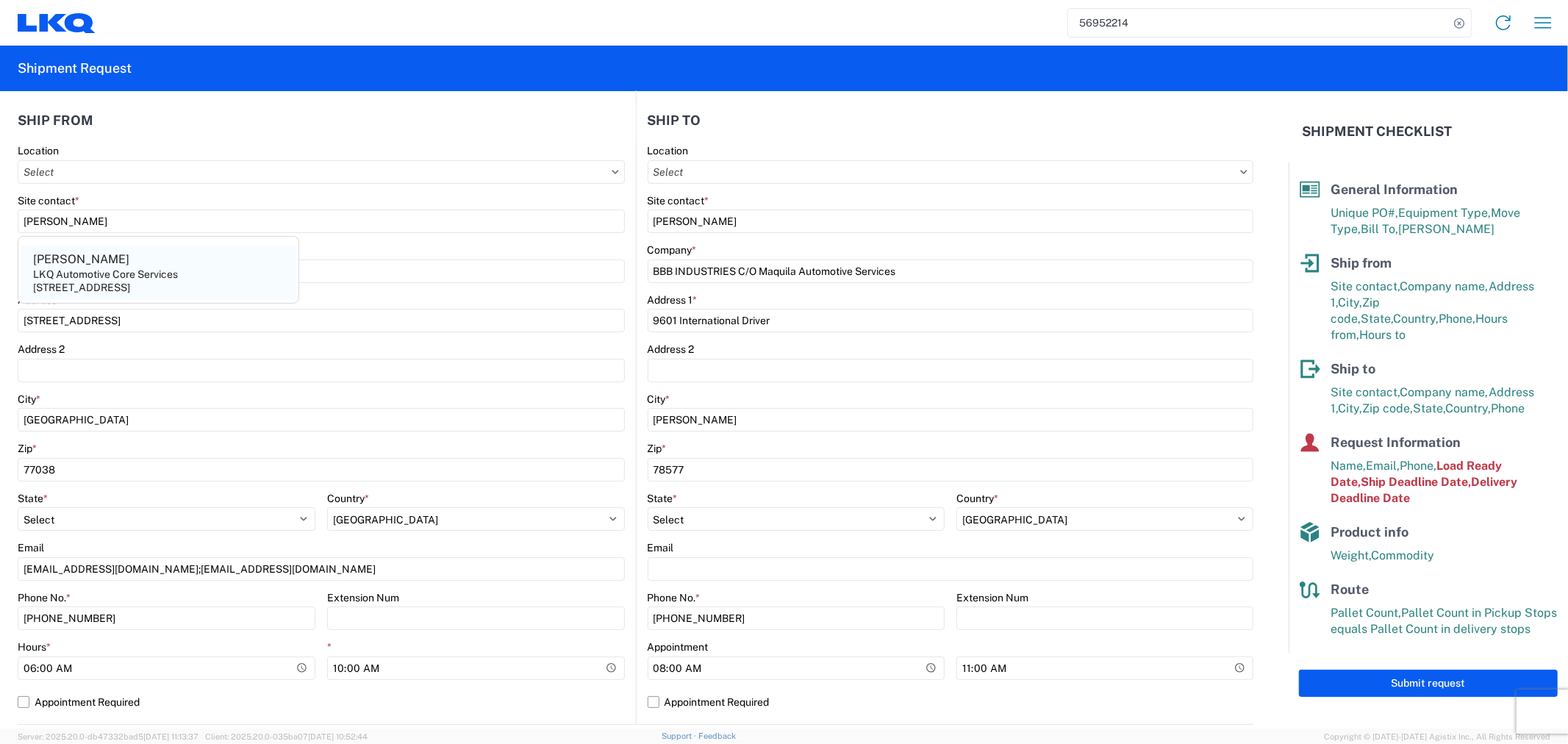
type input "2818861028"
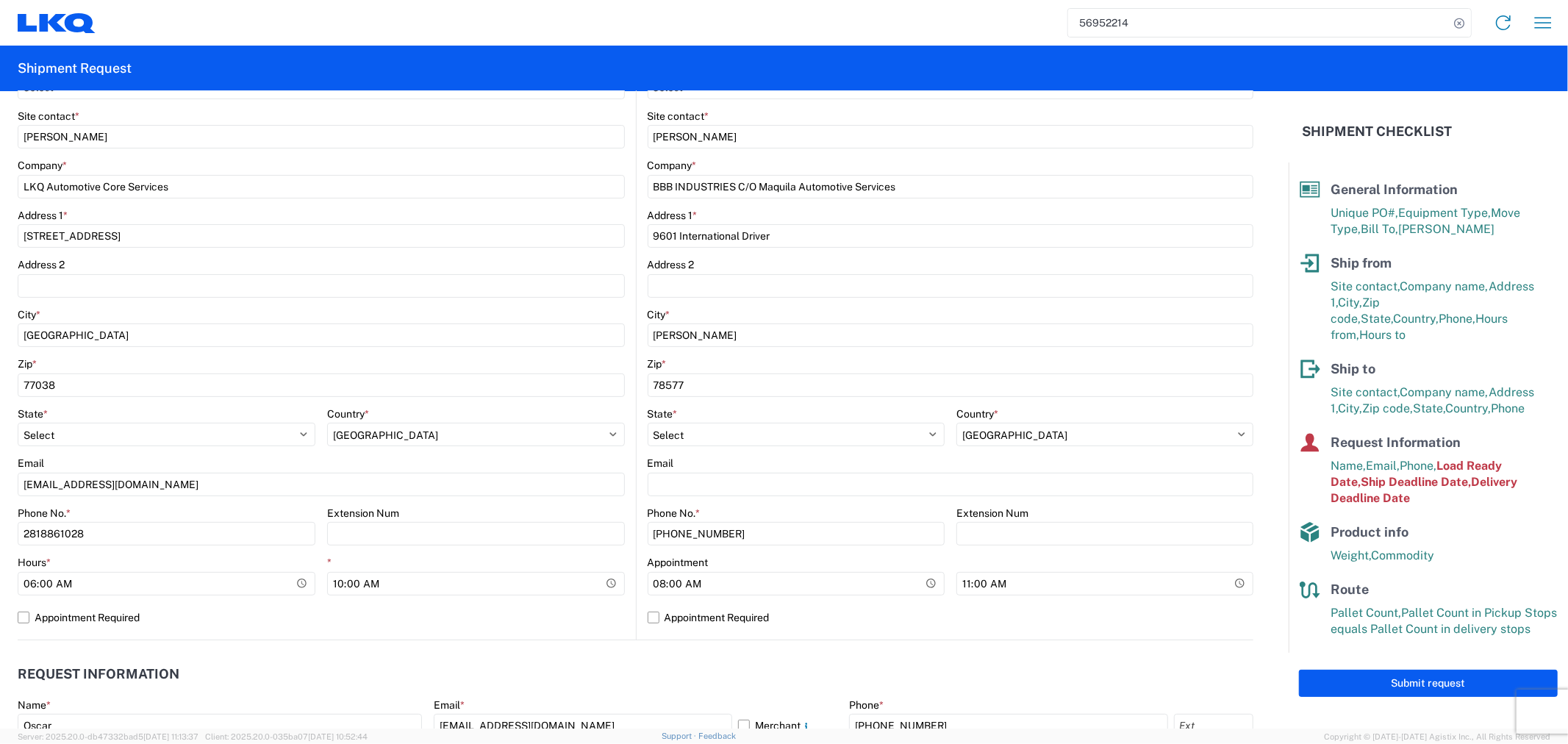
scroll to position [327, 0]
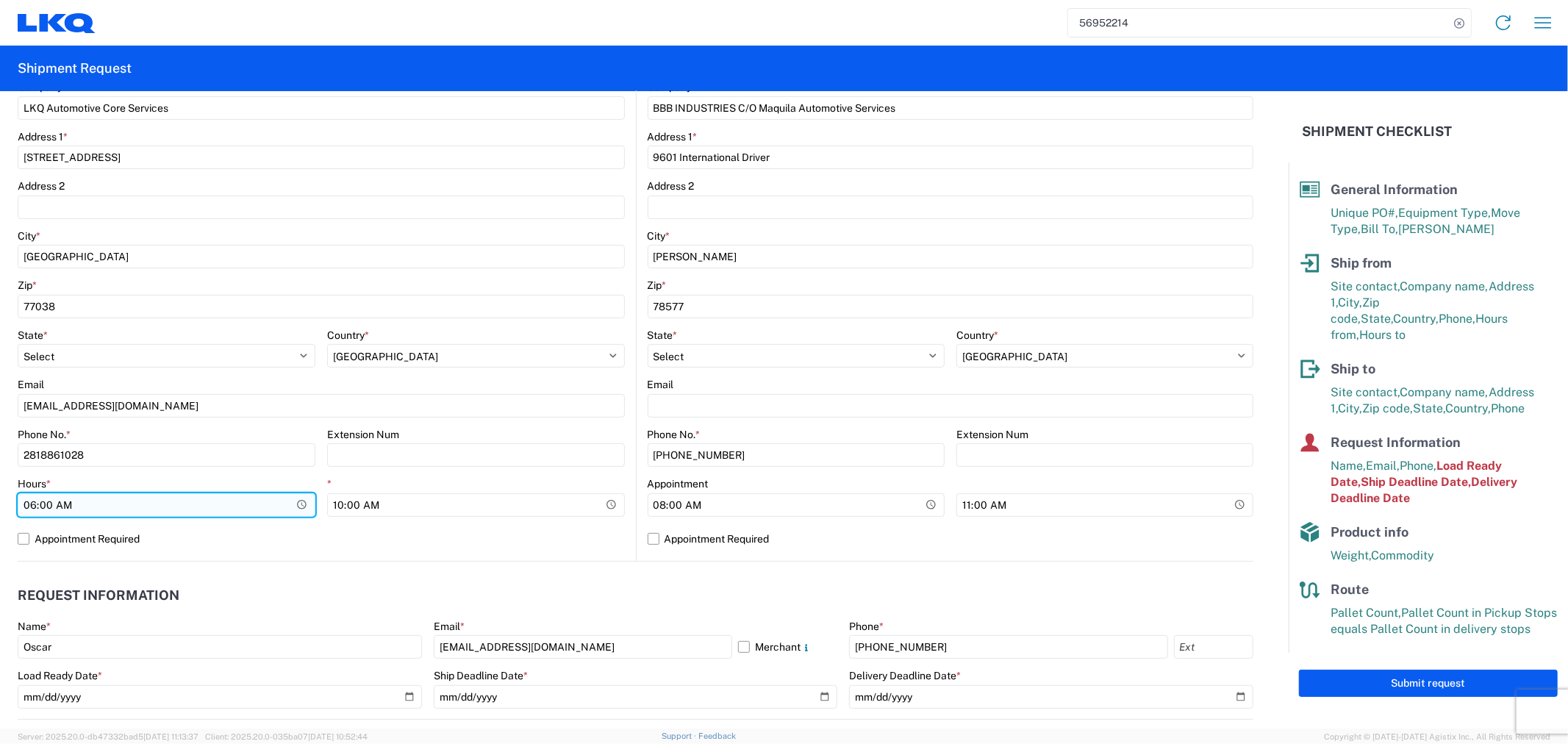
click at [155, 509] on input "06:00:00" at bounding box center [166, 505] width 298 height 24
type input "07:00"
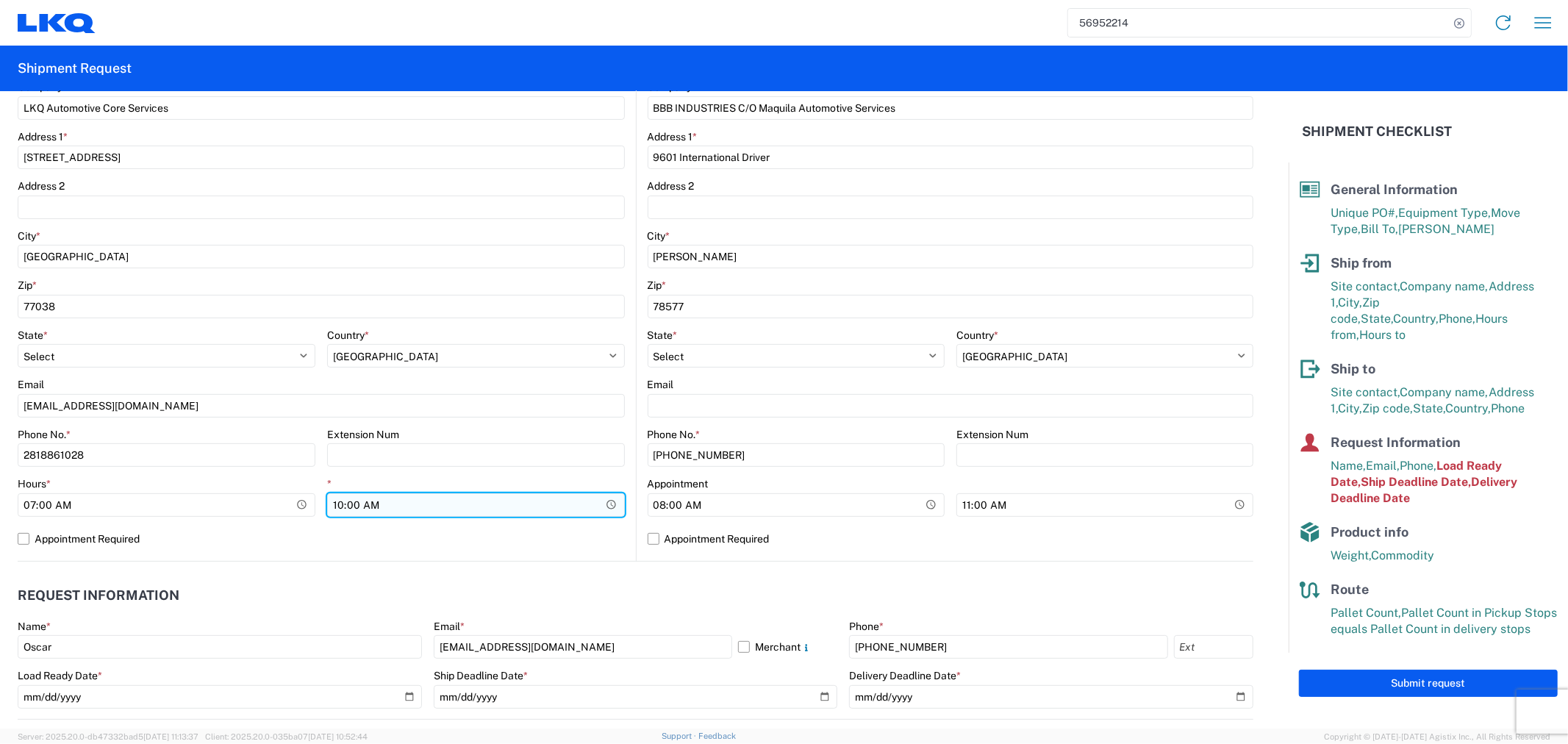
click at [376, 503] on input "10:00:00" at bounding box center [476, 505] width 298 height 24
type input "11:00"
click at [393, 540] on label "Appointment Required" at bounding box center [321, 538] width 607 height 24
click at [0, 0] on input "Appointment Required" at bounding box center [0, 0] width 0 height 0
select select "US"
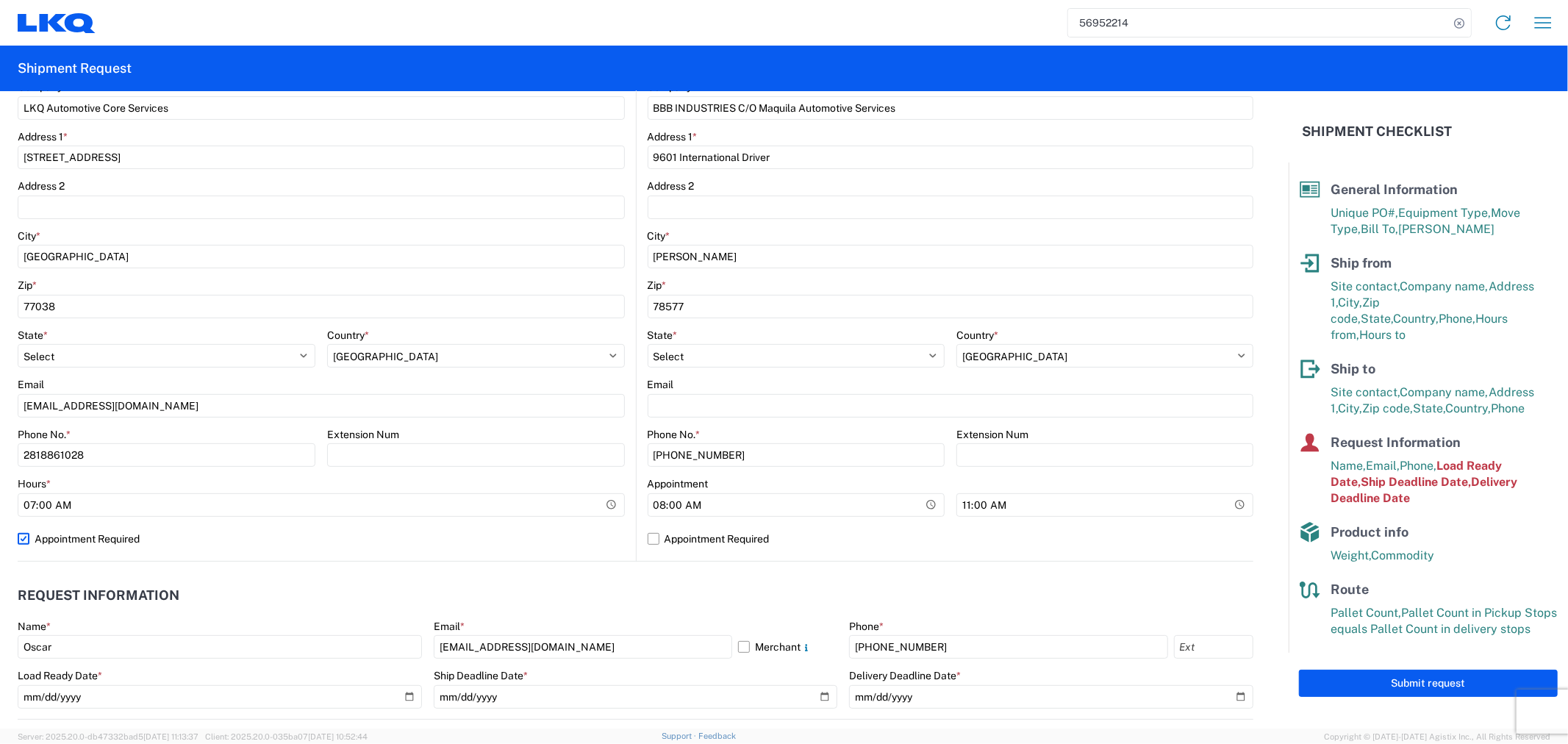
click at [85, 541] on label "Appointment Required" at bounding box center [321, 538] width 607 height 24
click at [0, 0] on input "Appointment Required" at bounding box center [0, 0] width 0 height 0
select select "[GEOGRAPHIC_DATA]"
select select "US"
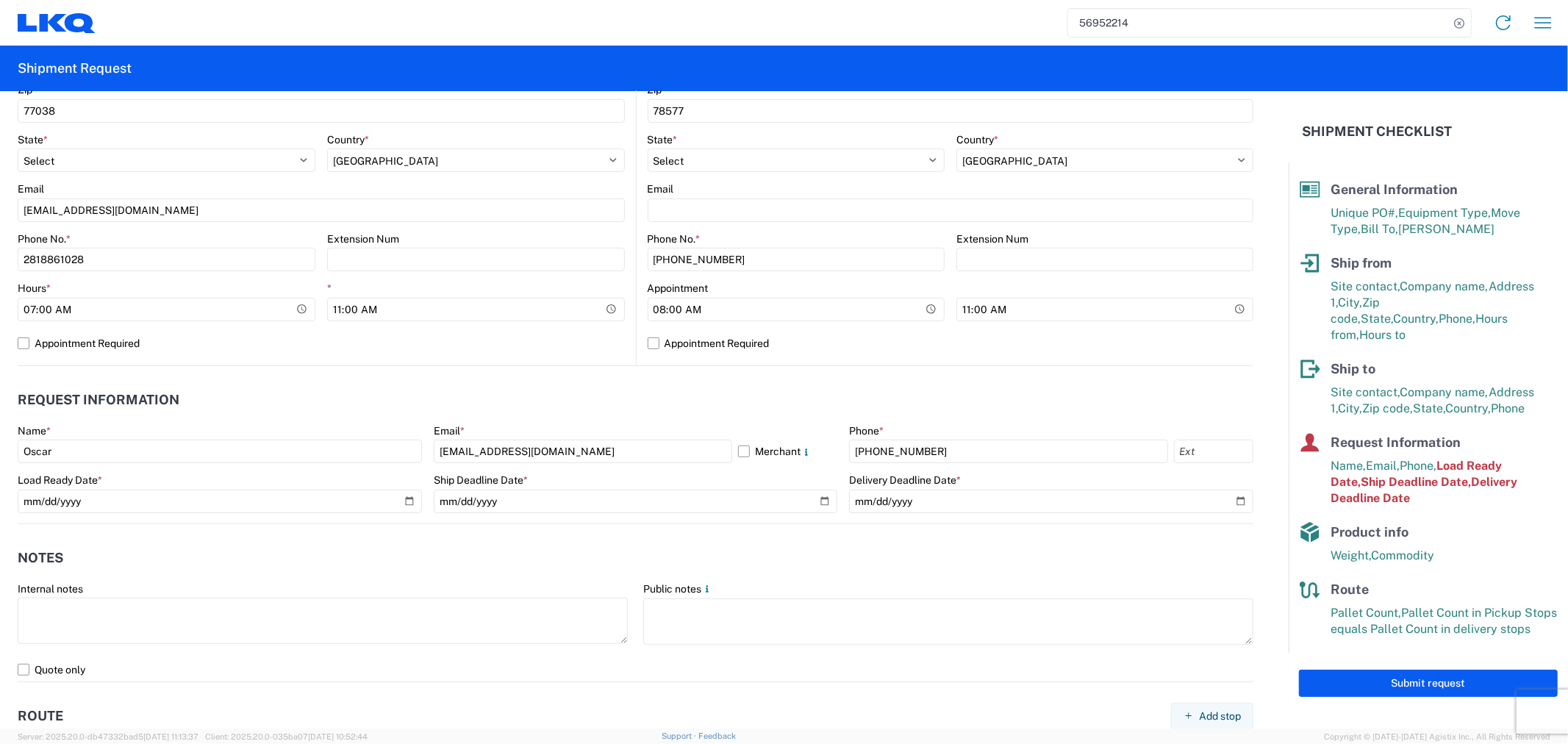
scroll to position [571, 0]
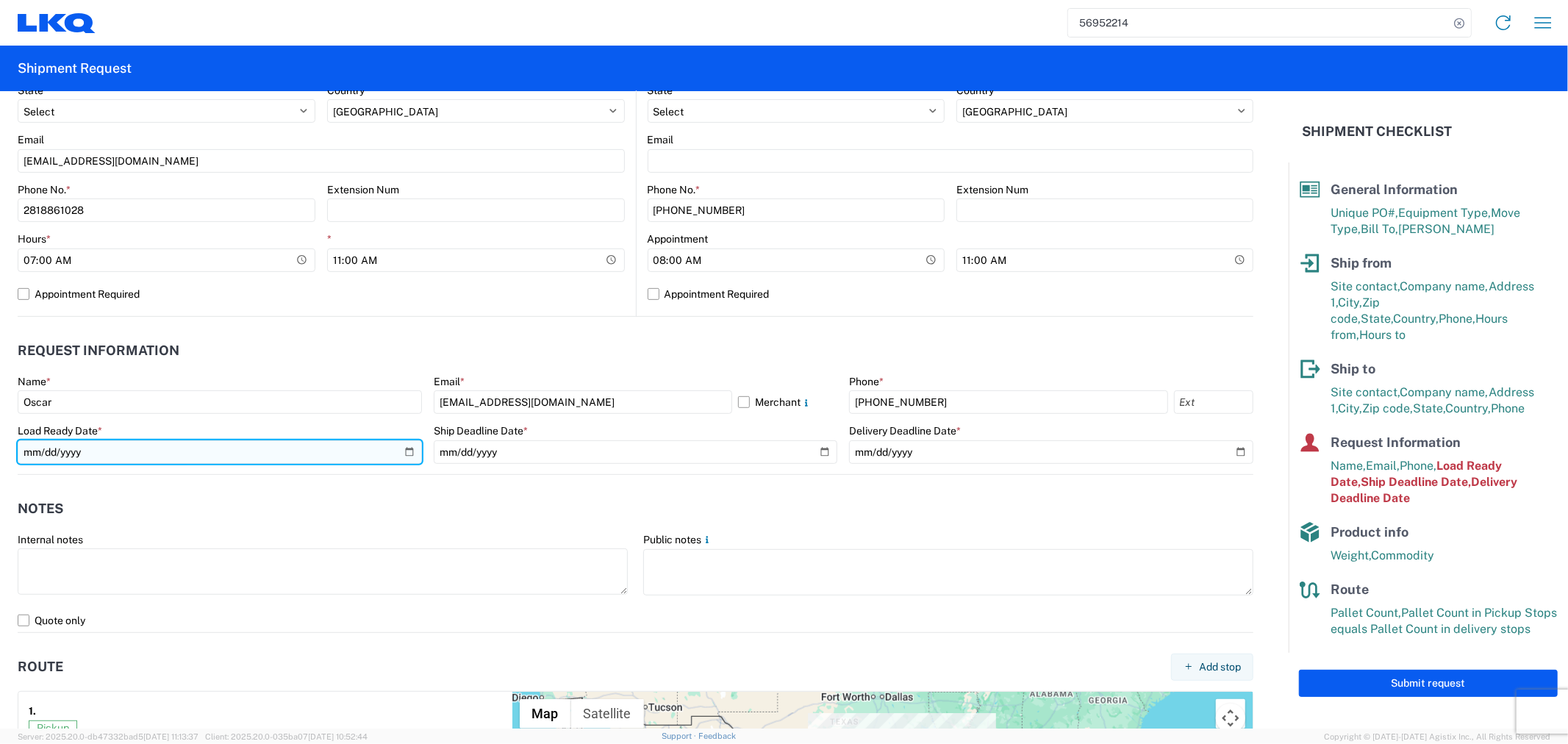
click at [407, 449] on input "[DATE]" at bounding box center [219, 452] width 404 height 24
type input "[DATE]"
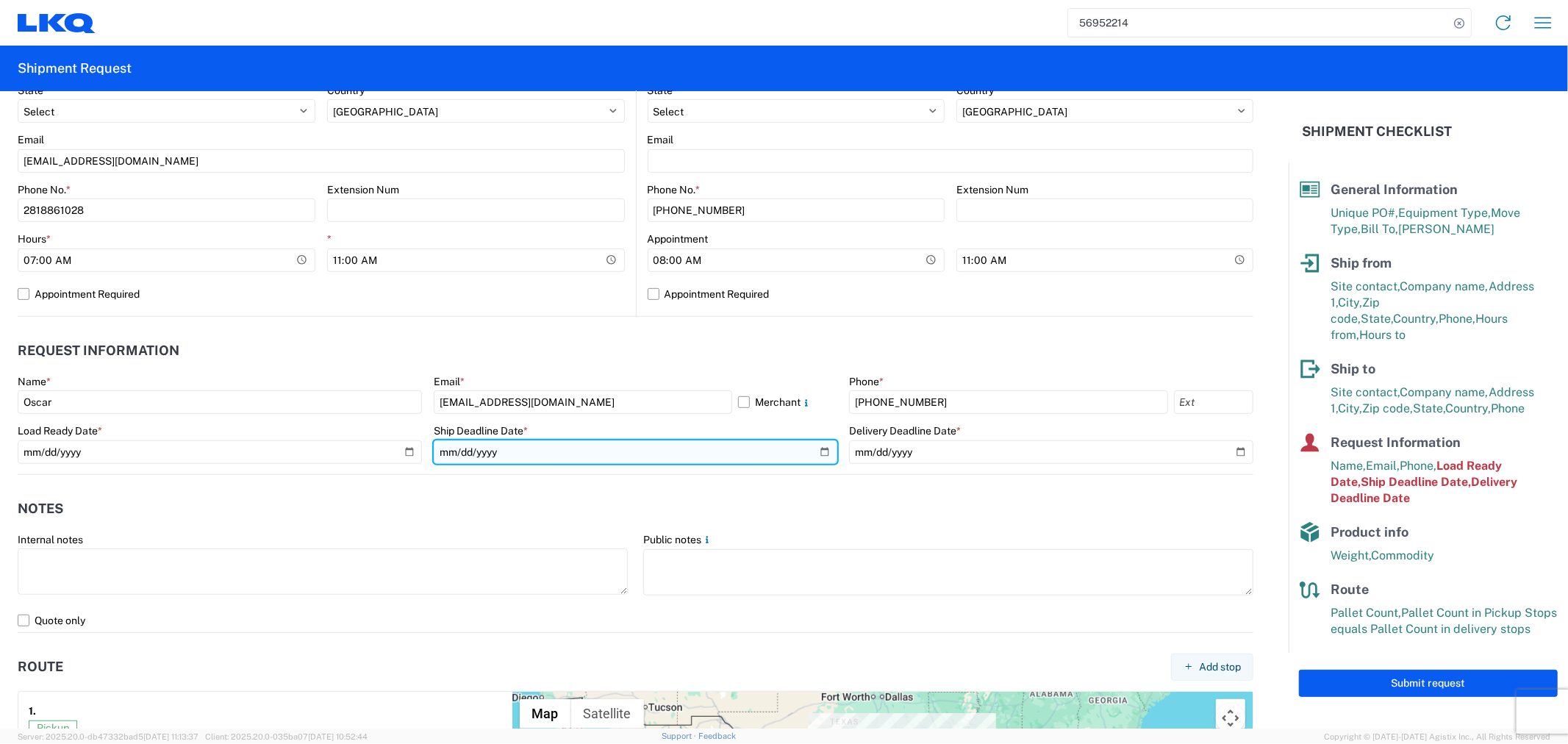
click at [820, 453] on input "[DATE]" at bounding box center [635, 452] width 404 height 24
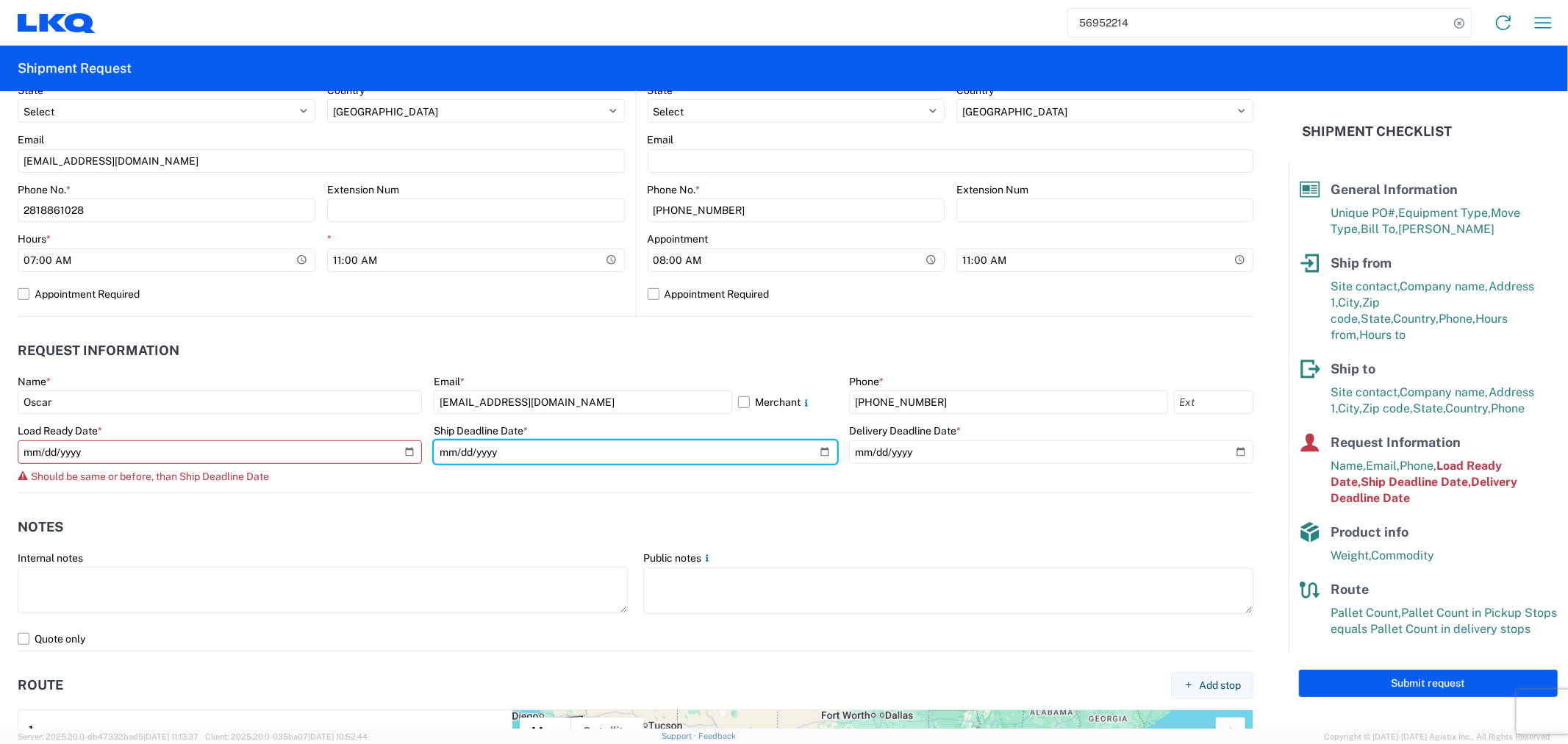
type input "[DATE]"
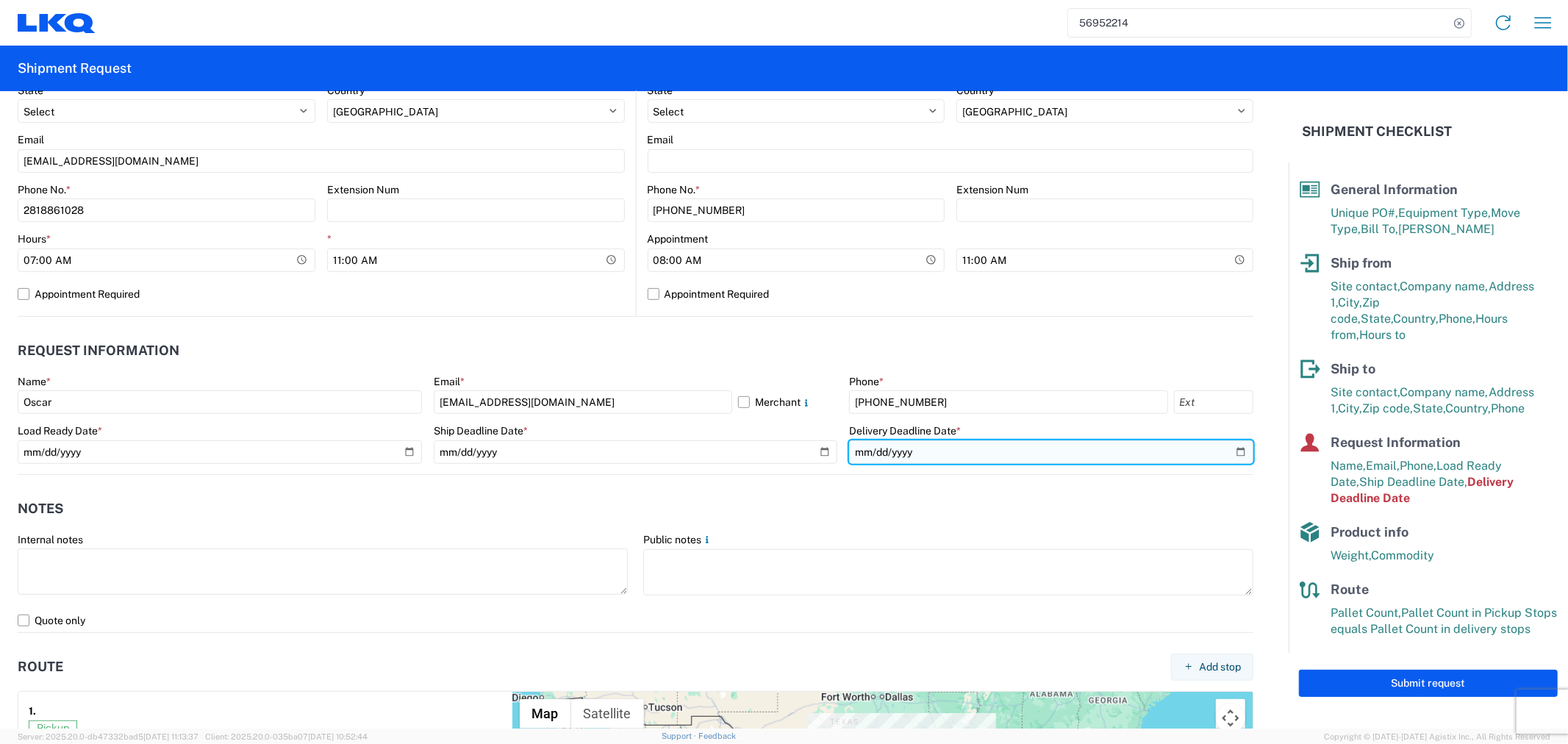
click at [1224, 453] on input "[DATE]" at bounding box center [1051, 452] width 404 height 24
type input "[DATE]"
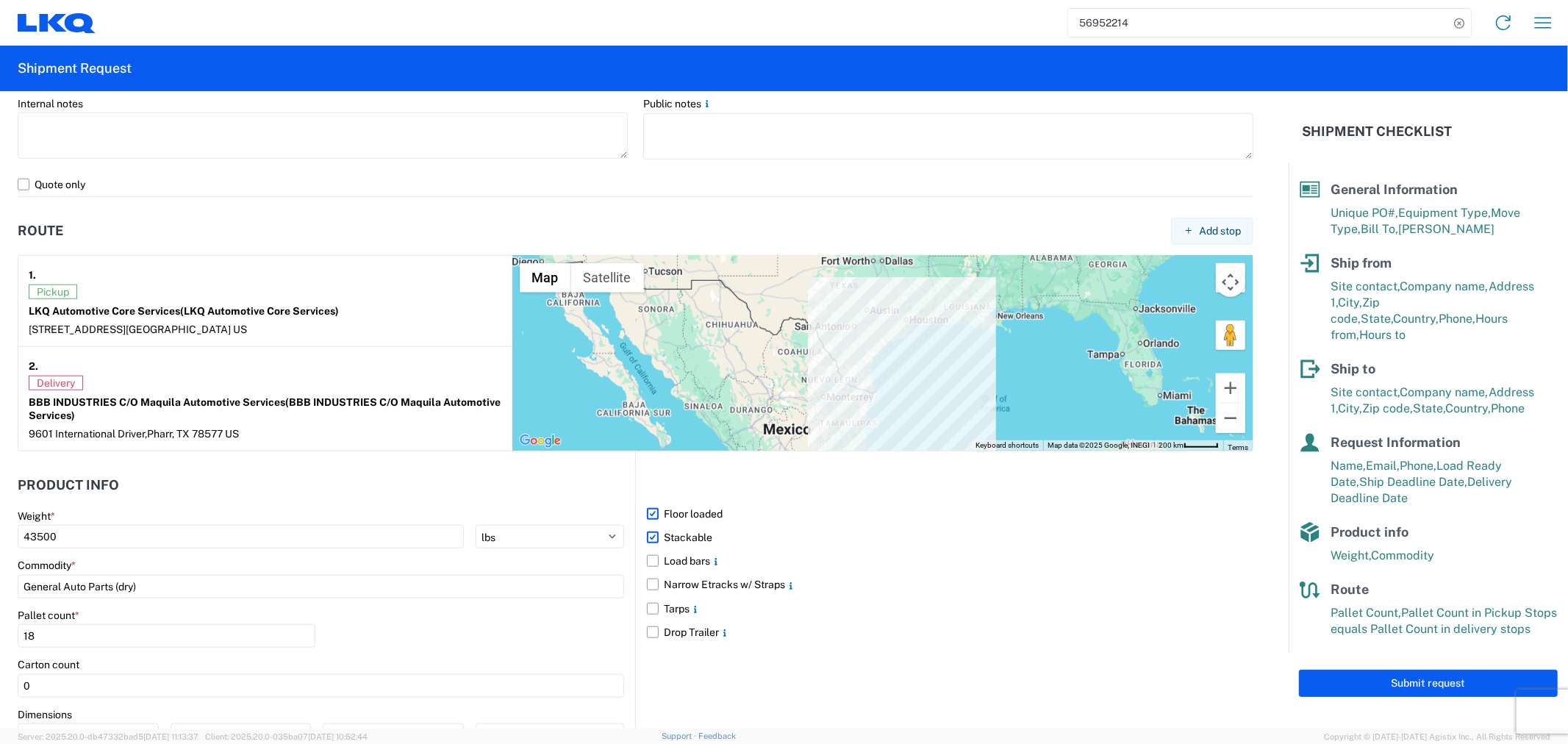
scroll to position [1139, 0]
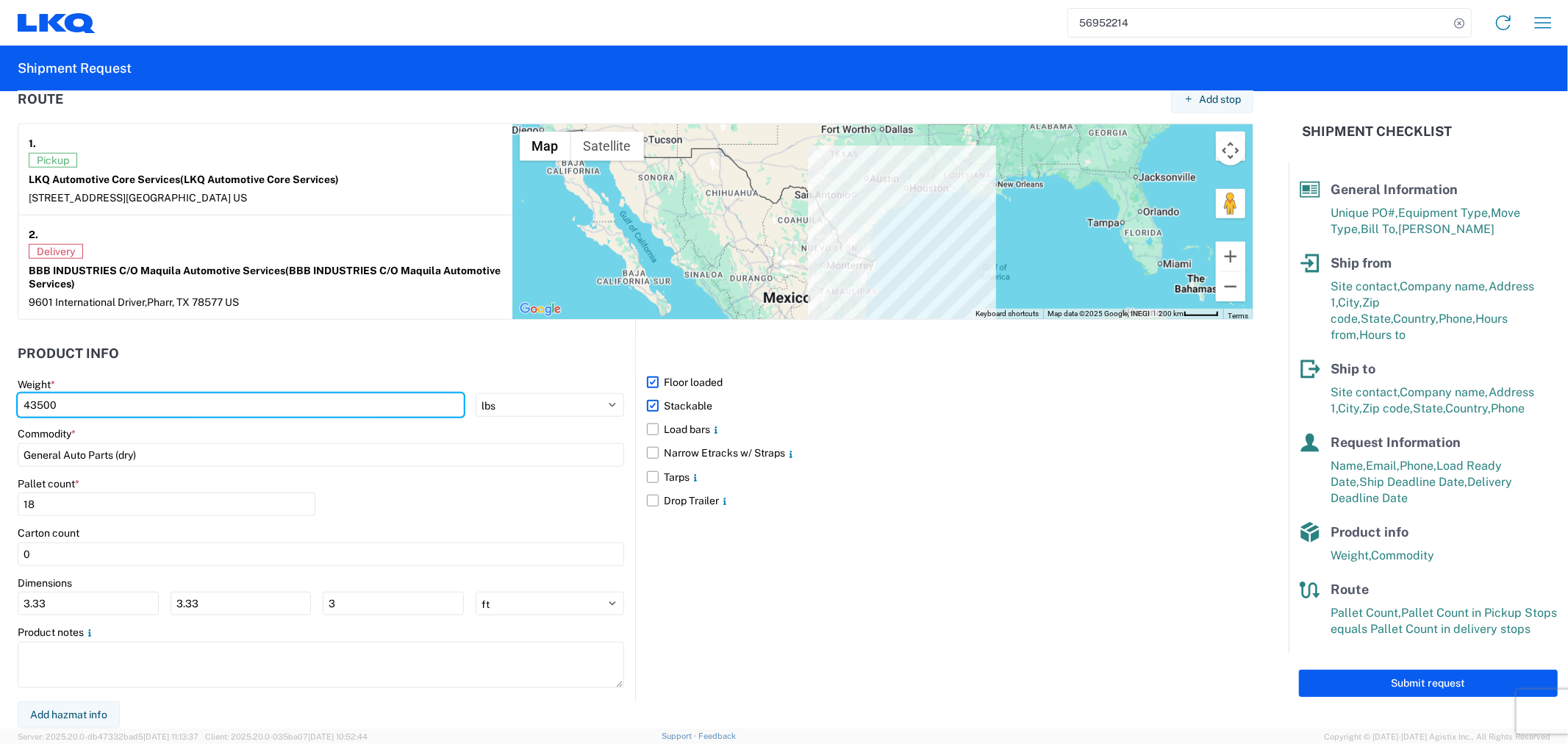
drag, startPoint x: 114, startPoint y: 415, endPoint x: 0, endPoint y: 414, distance: 114.0
click at [3, 414] on form "General Information Template PO# GBX-L70322 Equipment Type * Select 53’ Dry Van…" at bounding box center [644, 409] width 1289 height 637
type input "42500"
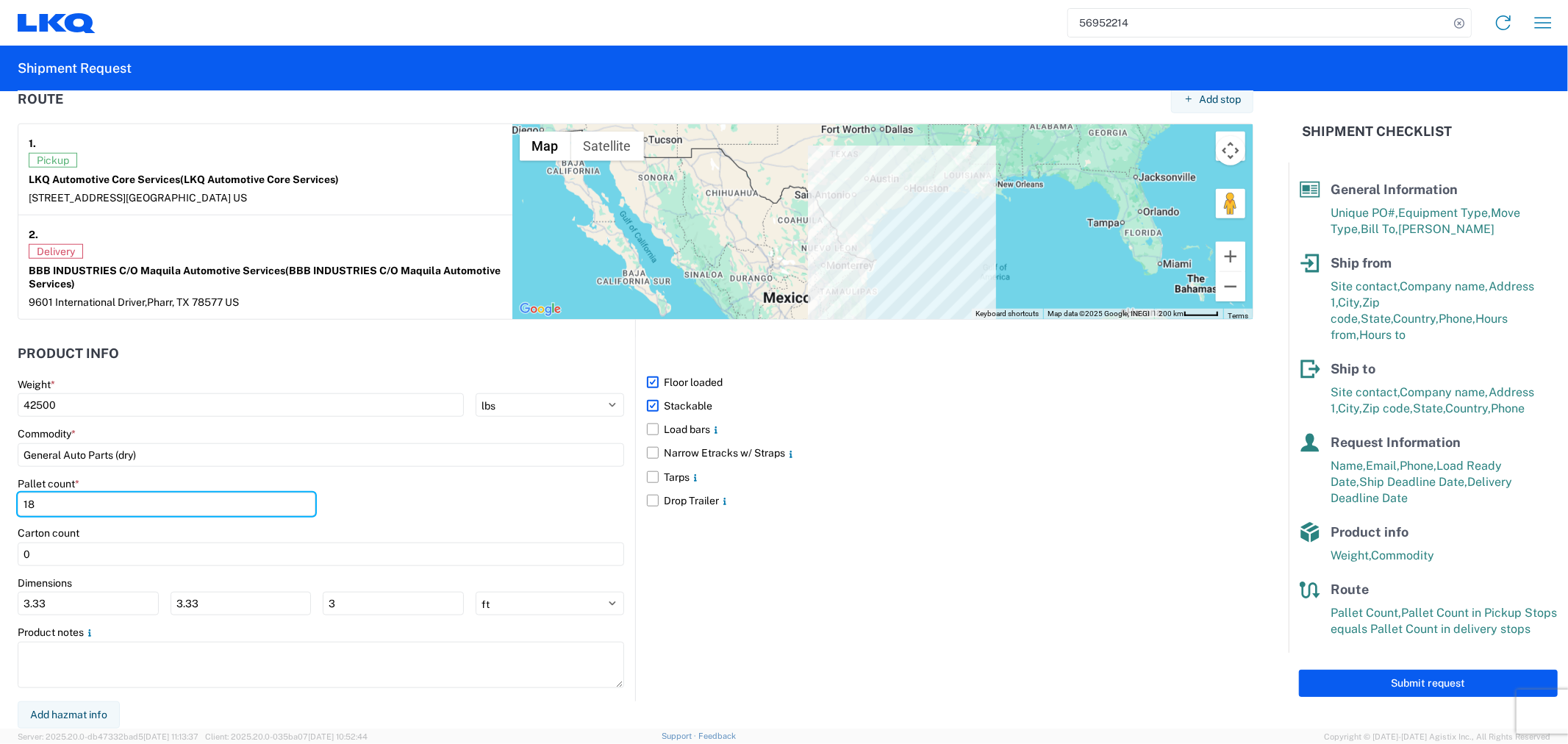
drag, startPoint x: 69, startPoint y: 502, endPoint x: 6, endPoint y: 500, distance: 63.0
click at [6, 500] on form "General Information Template PO# GBX-L70322 Equipment Type * Select 53’ Dry Van…" at bounding box center [644, 409] width 1289 height 637
type input "20"
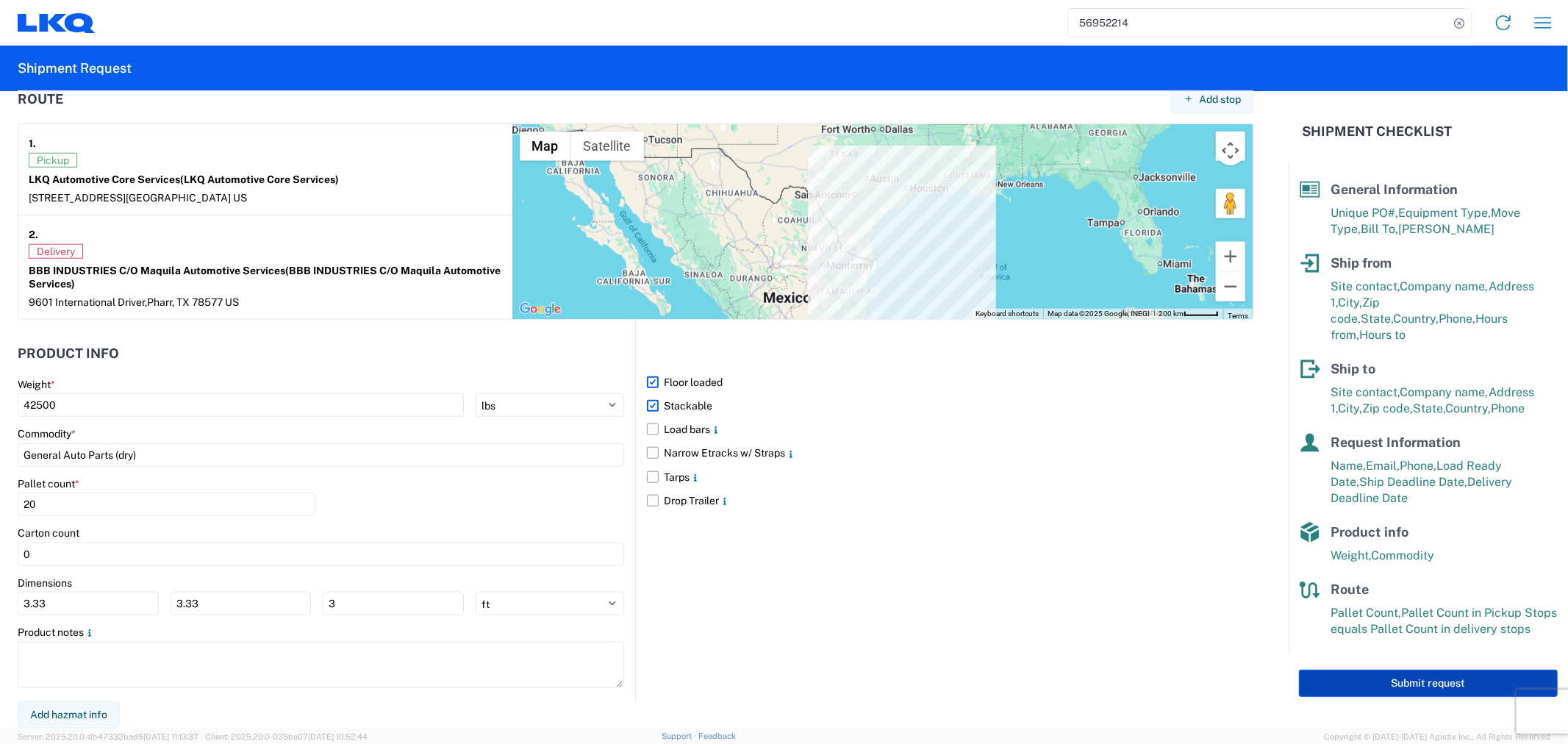
click at [1443, 669] on button "Submit request" at bounding box center [1429, 682] width 259 height 27
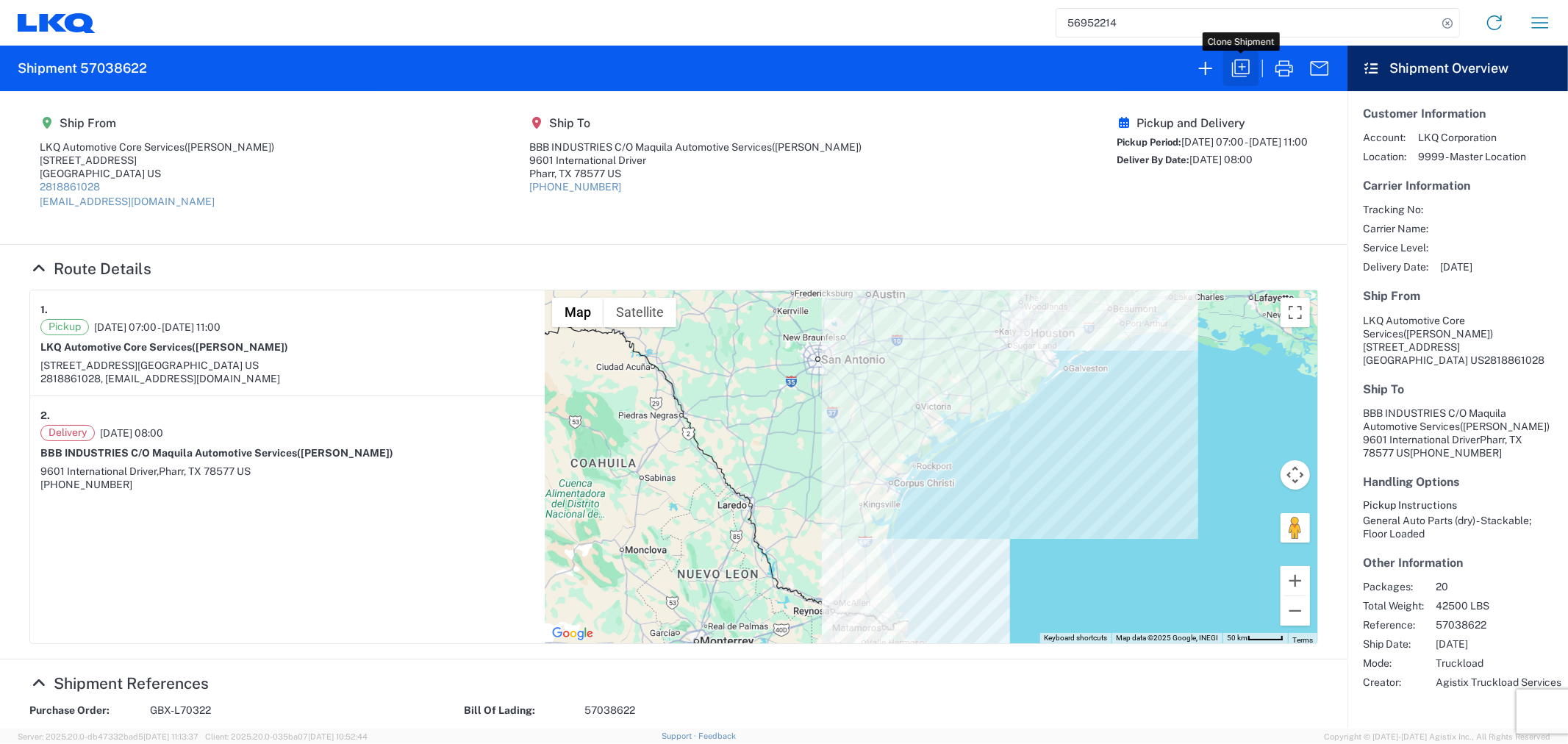
click at [1238, 70] on icon "button" at bounding box center [1240, 68] width 24 height 24
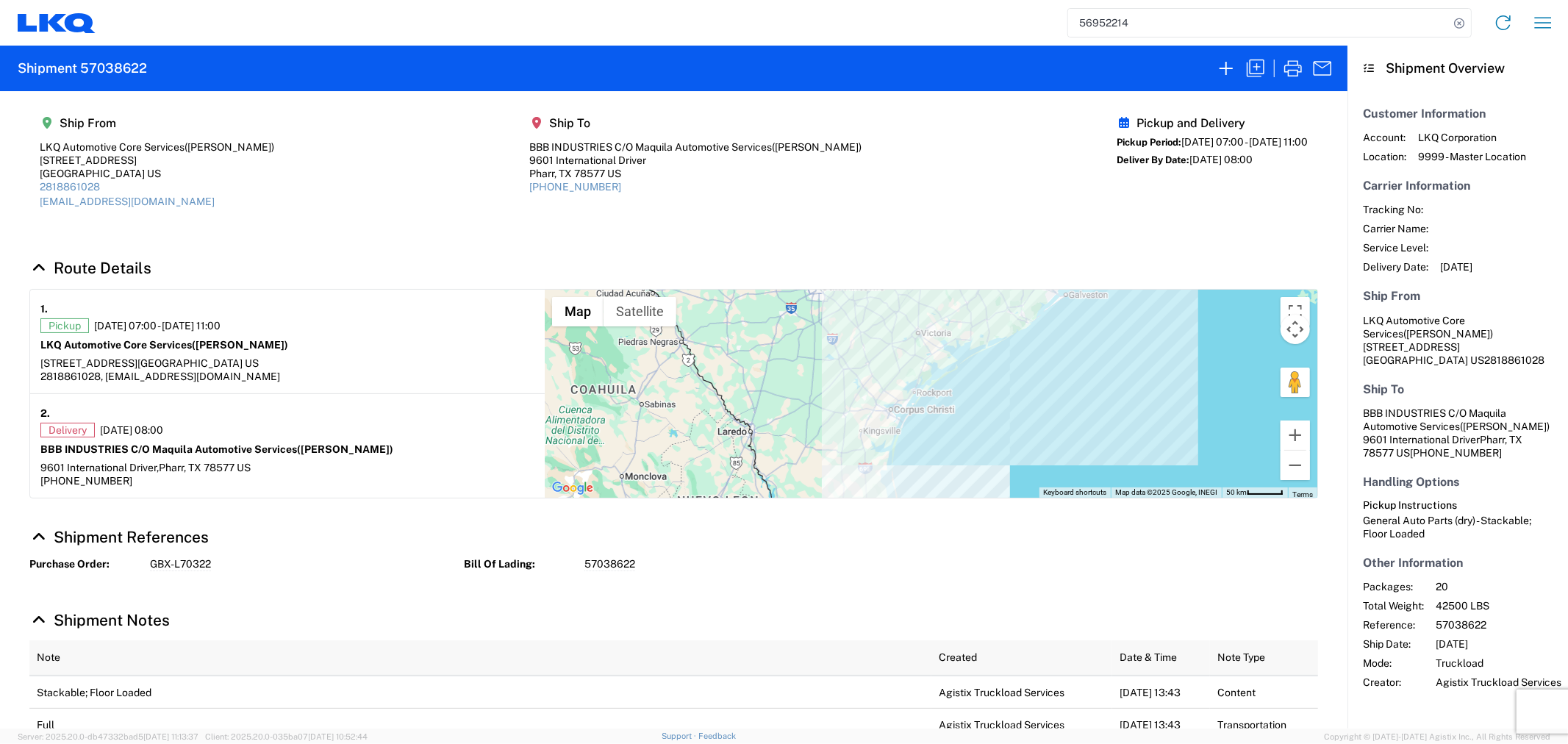
select select "STDV"
select select "FULL"
select select "US"
select select "LBS"
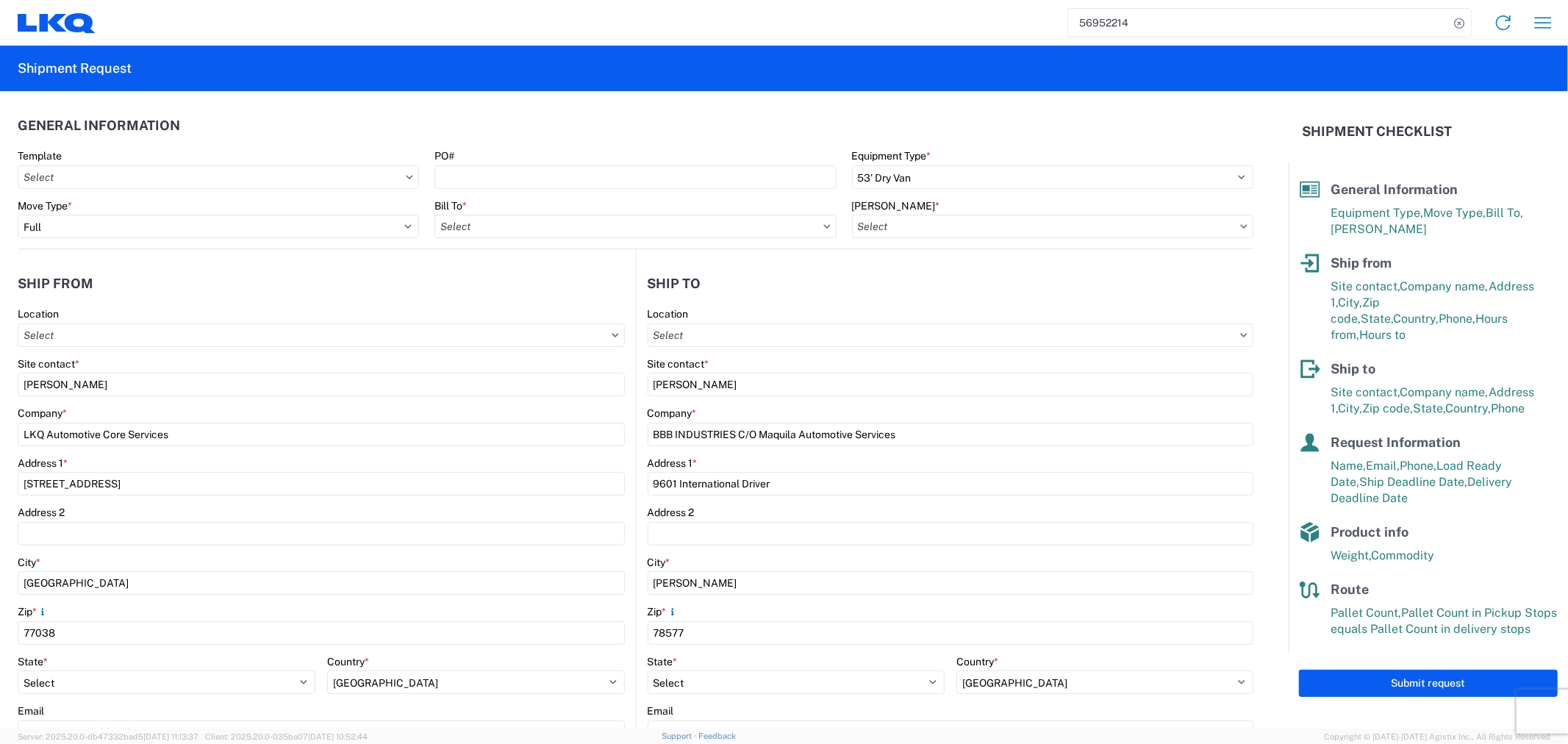
type input "1760 - LKQ Best Core"
type input "1760-6300-66000-0000 - 1760 Freight Out"
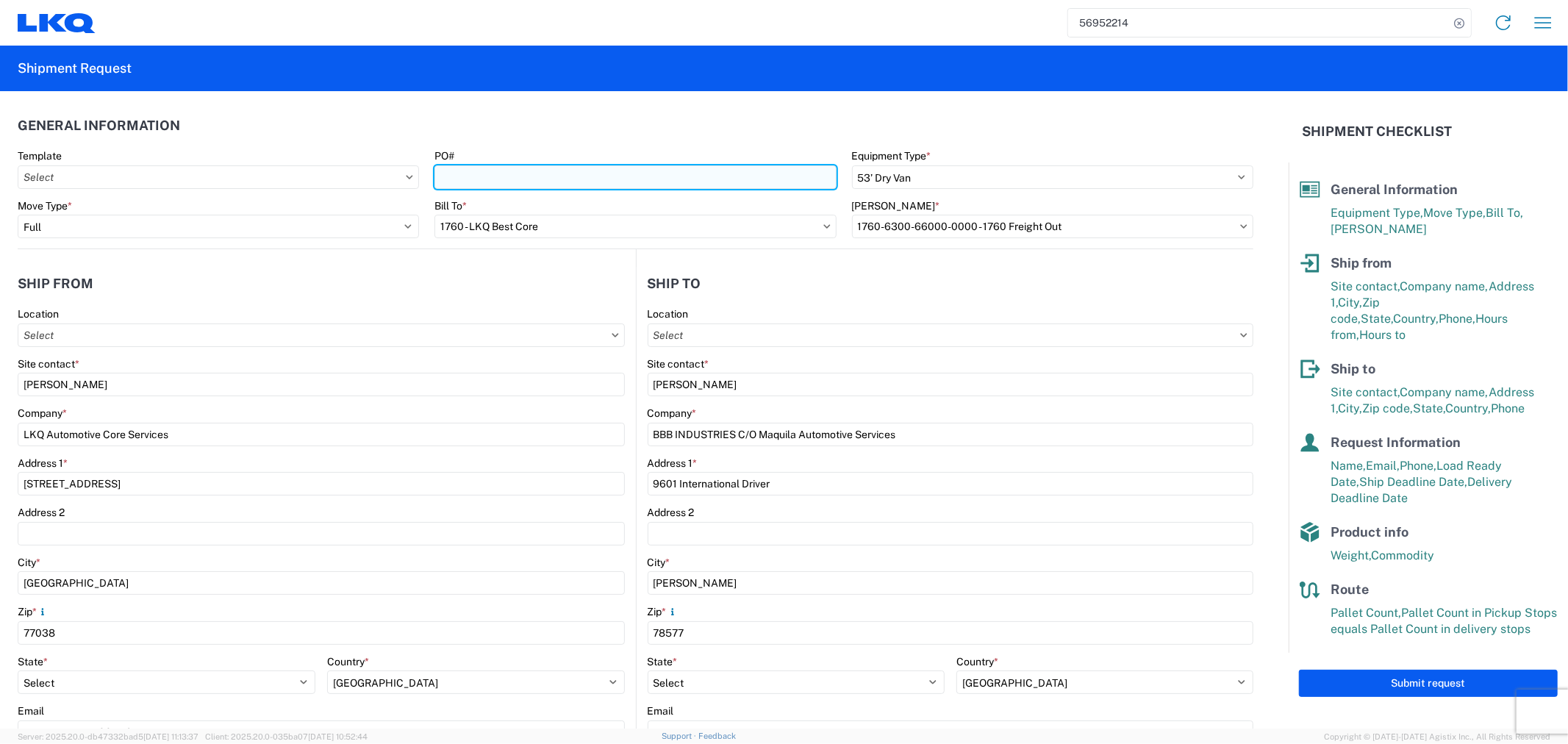
click at [545, 175] on input "PO#" at bounding box center [635, 177] width 402 height 24
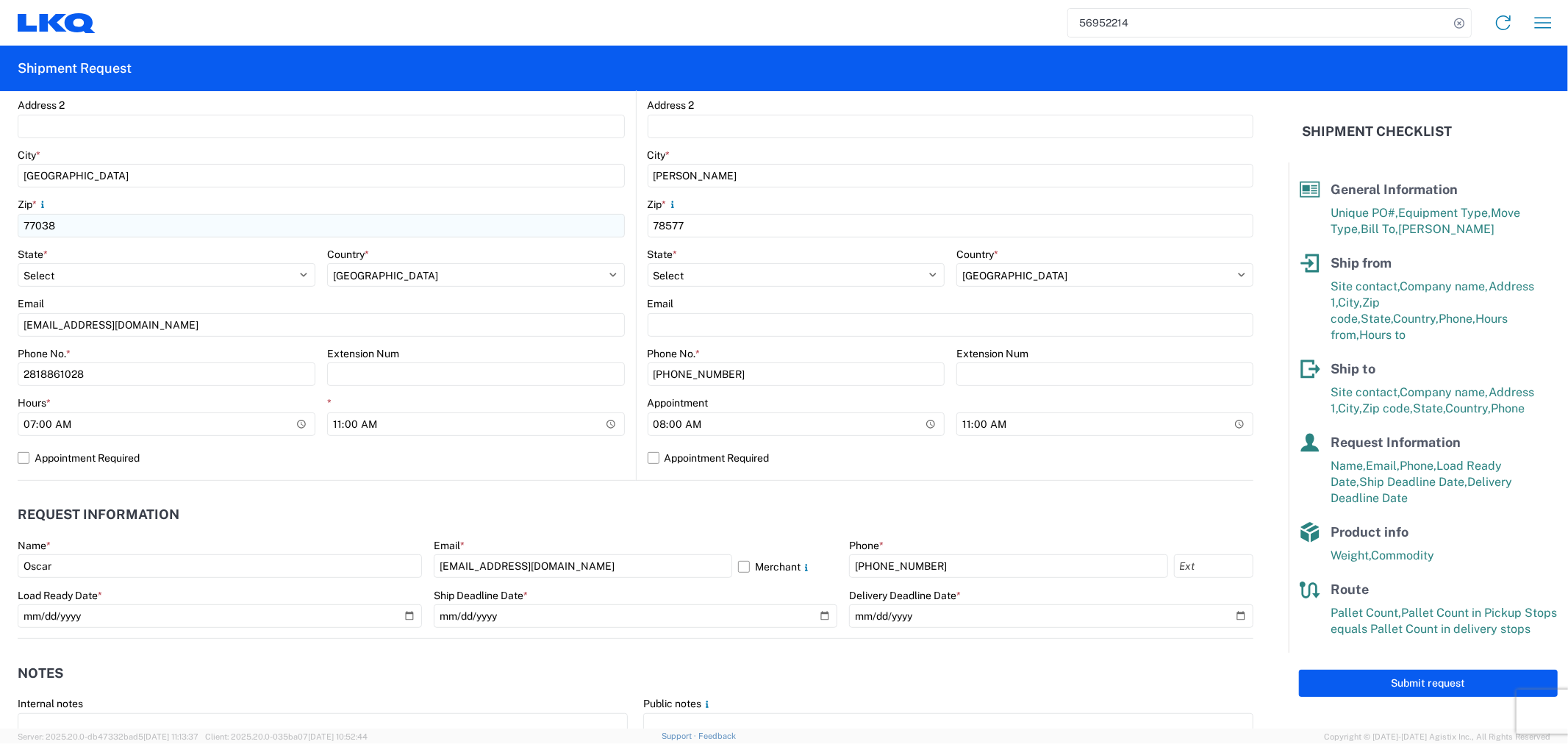
scroll to position [408, 0]
type input "STG-L70340"
drag, startPoint x: 170, startPoint y: 558, endPoint x: -25, endPoint y: 562, distance: 195.0
click at [0, 562] on html "56952214 Home Shipment request Shipment tracking Shipment Request General Infor…" at bounding box center [784, 372] width 1568 height 744
type input "[PERSON_NAME]"
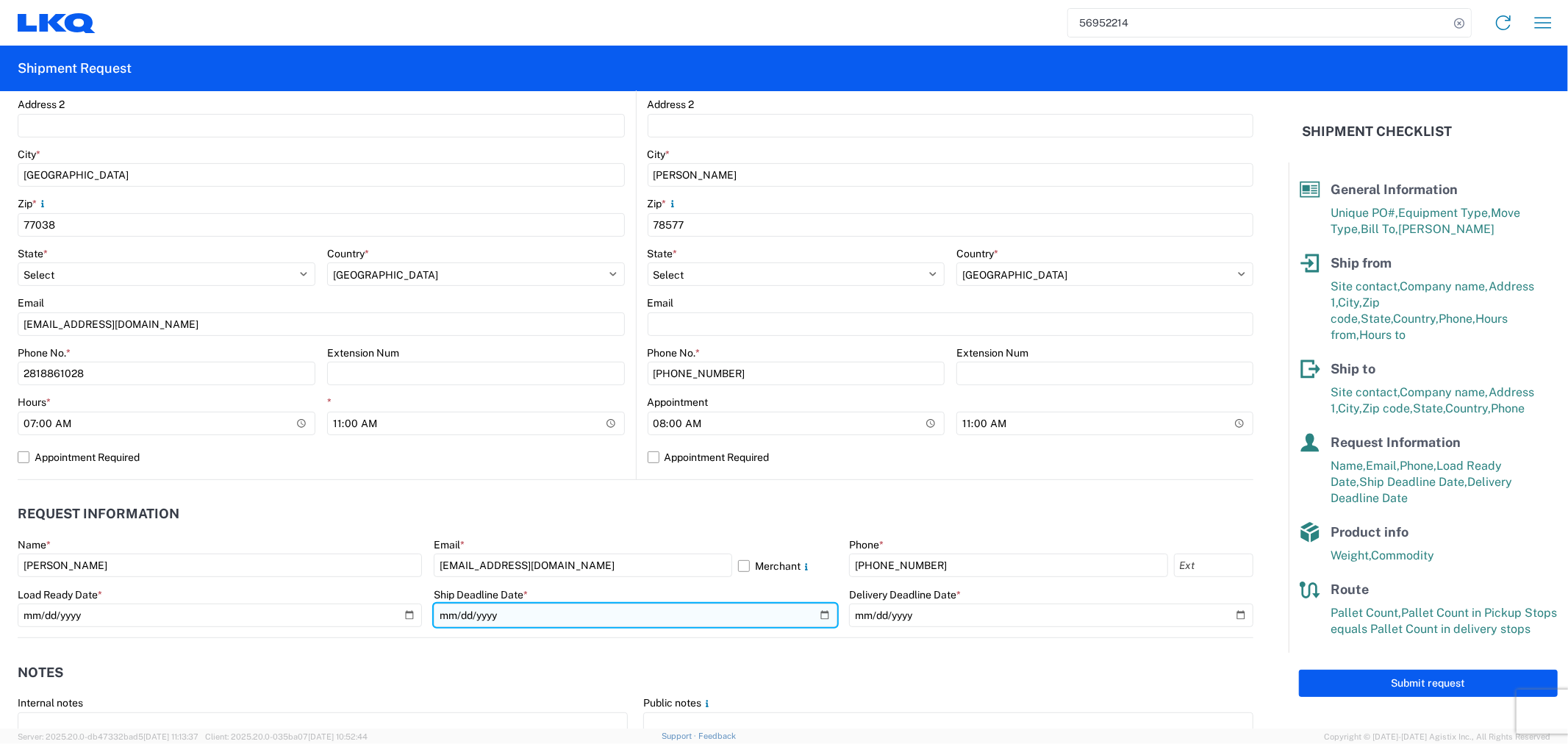
click at [647, 608] on input "[DATE]" at bounding box center [635, 615] width 404 height 24
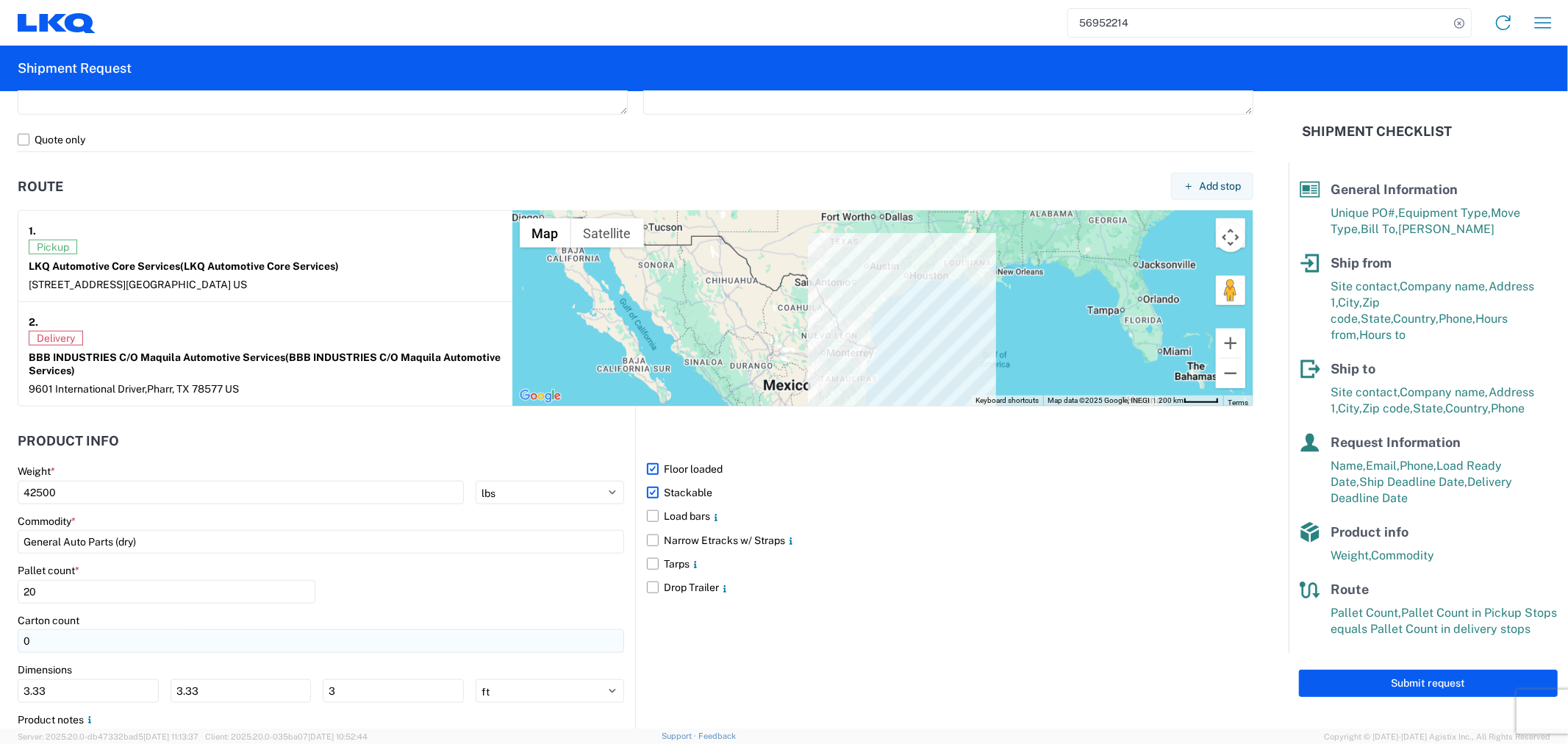
scroll to position [1061, 0]
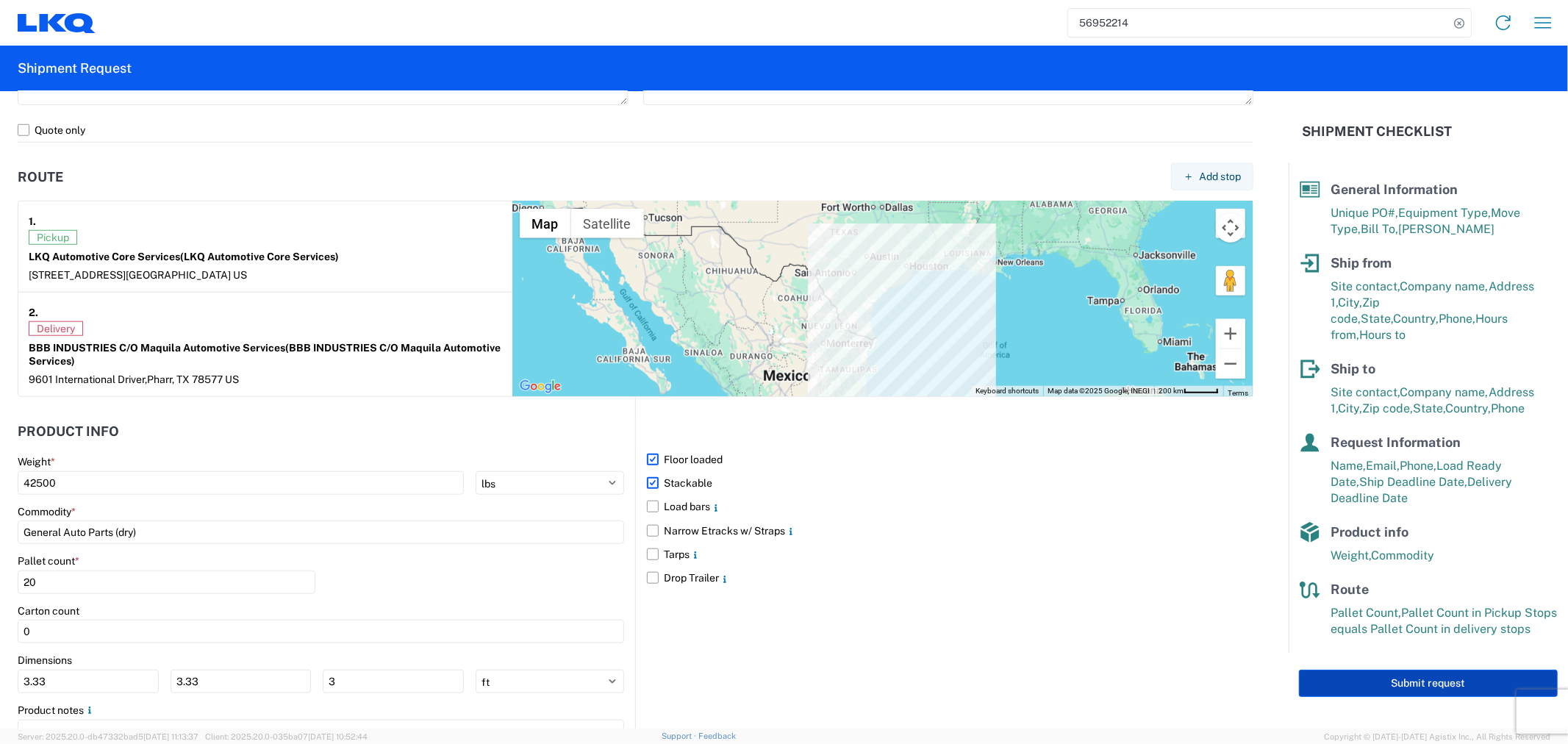
click at [1384, 669] on button "Submit request" at bounding box center [1429, 682] width 259 height 27
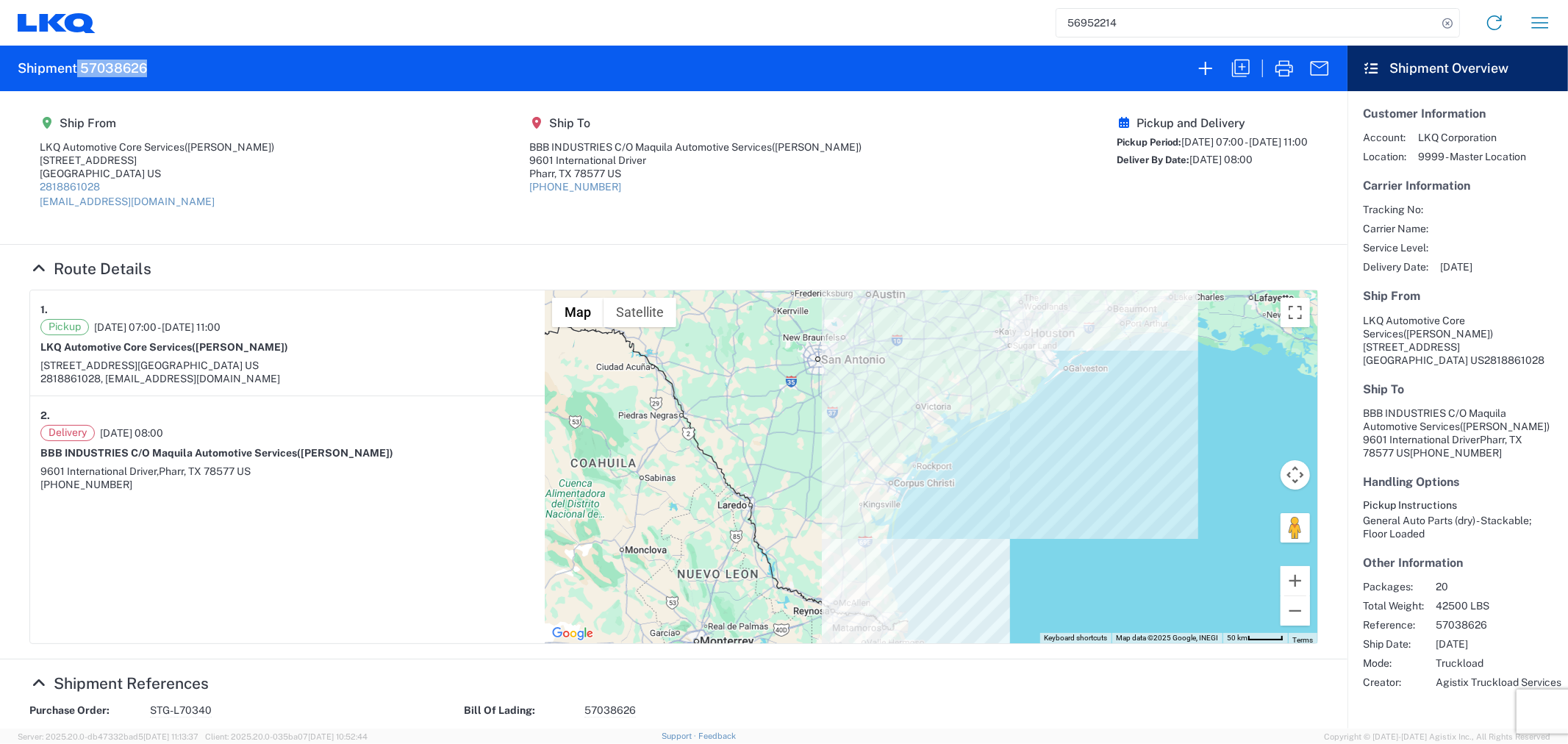
drag, startPoint x: 144, startPoint y: 64, endPoint x: 78, endPoint y: 68, distance: 66.1
click at [78, 68] on h2 "Shipment 57038626" at bounding box center [82, 69] width 129 height 18
copy h2 "57038626"
